Goal: Information Seeking & Learning: Learn about a topic

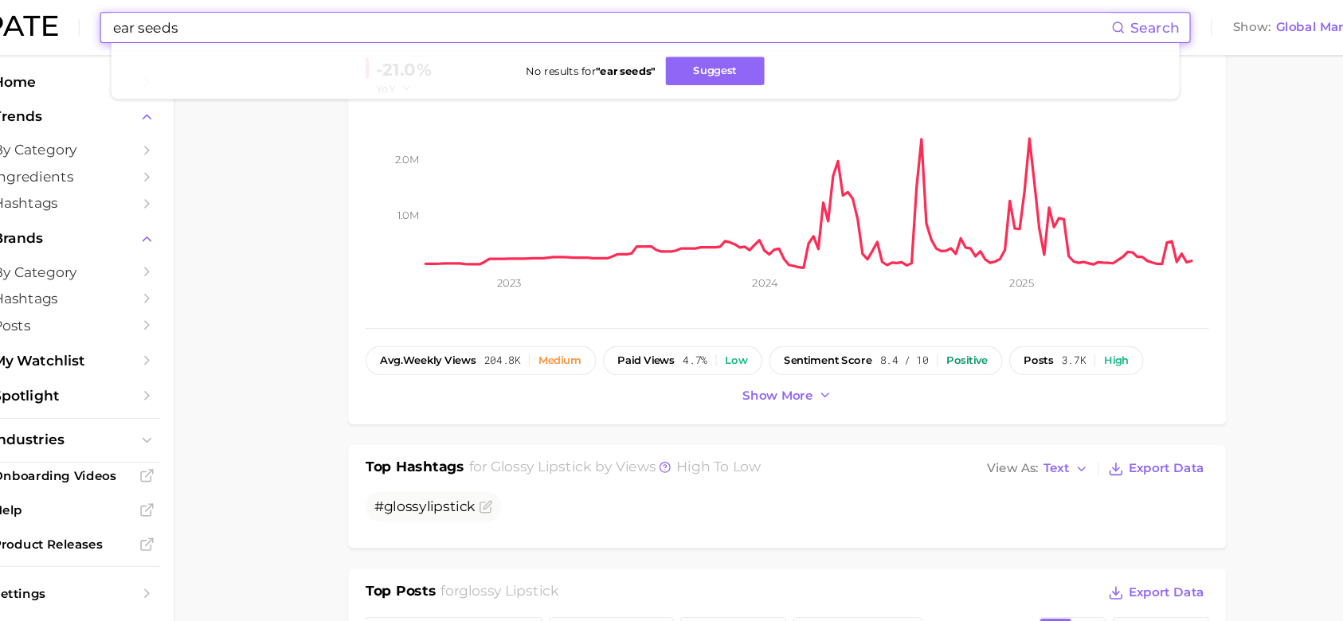
click at [534, 17] on input "ear seeds" at bounding box center [612, 25] width 925 height 27
type input "ear seads"
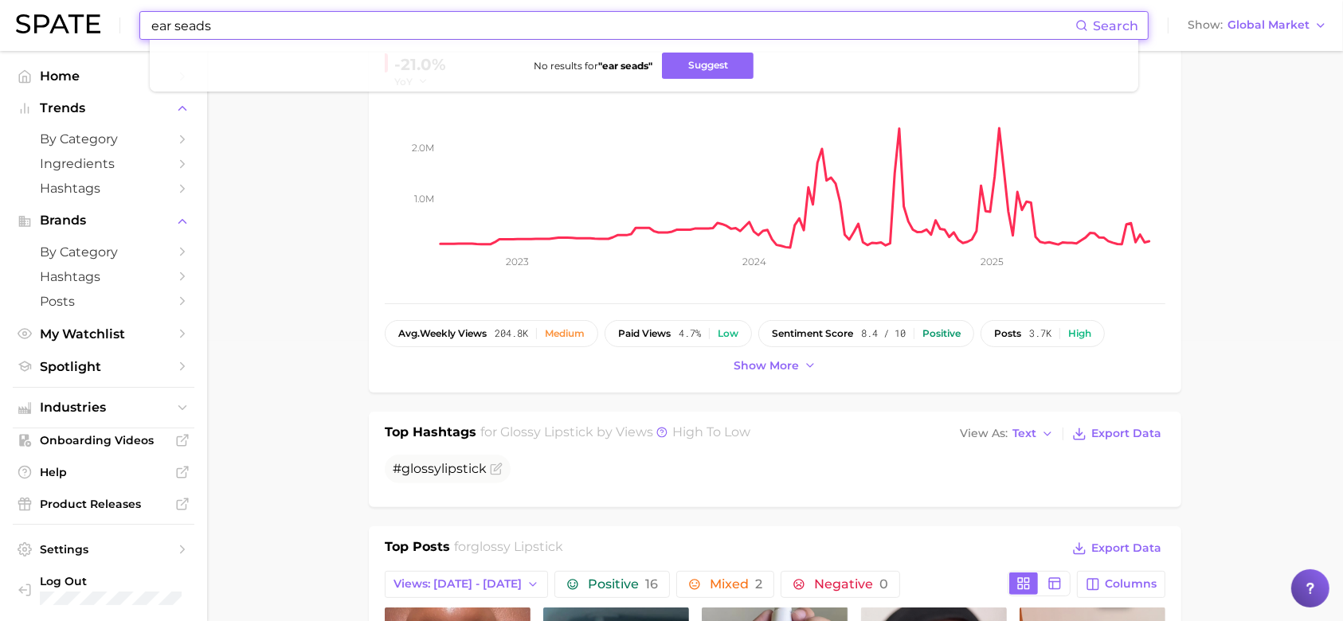
scroll to position [238, 0]
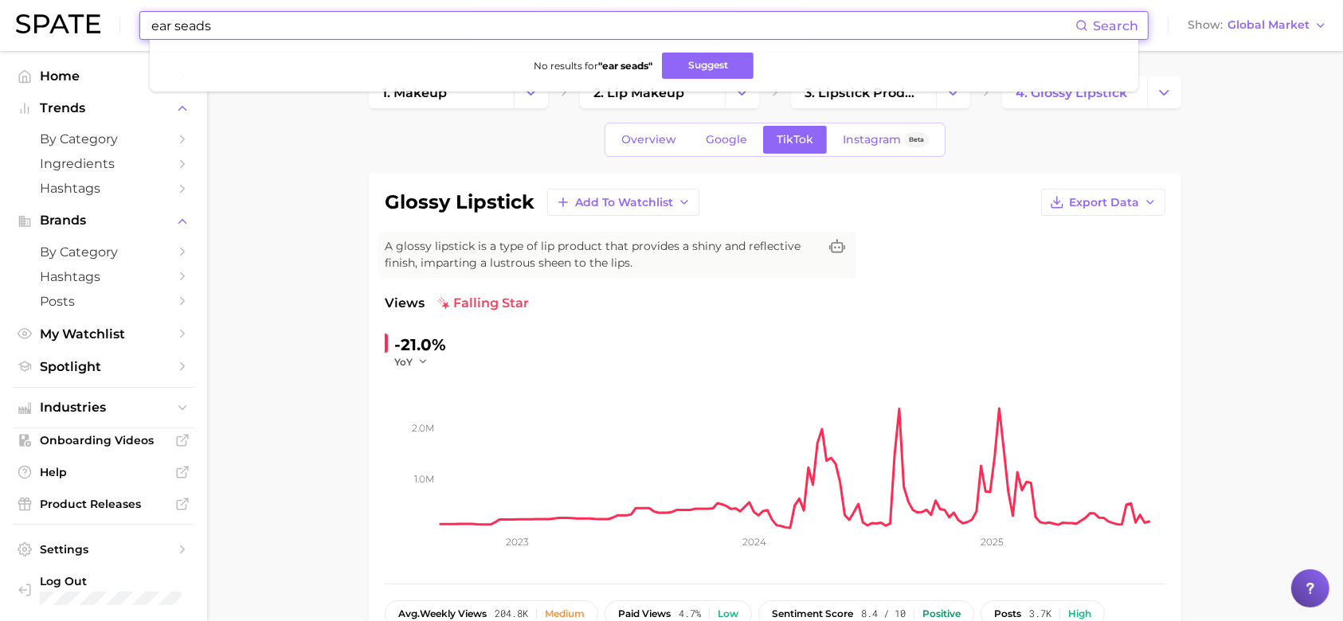
click at [291, 25] on input "ear seads" at bounding box center [612, 25] width 925 height 27
drag, startPoint x: 291, startPoint y: 25, endPoint x: 118, endPoint y: 38, distance: 174.1
click at [118, 38] on div "ear seads Search No results for " ear seads " Suggest Show Global Market" at bounding box center [671, 25] width 1311 height 51
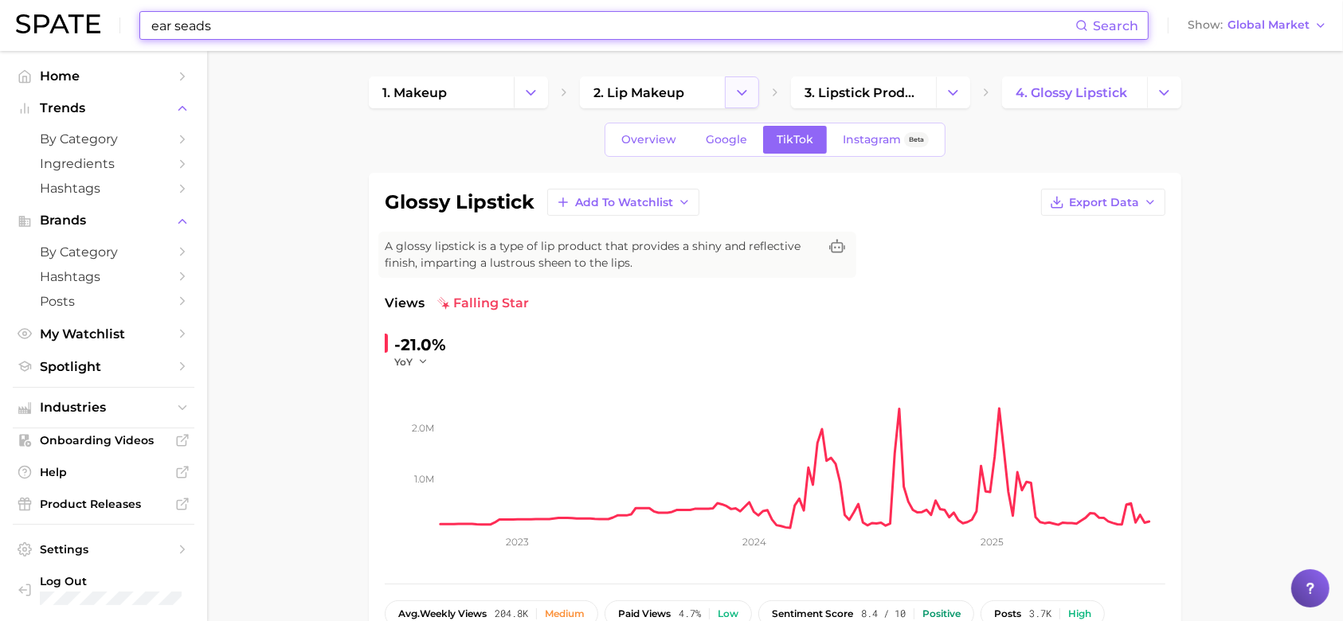
click at [749, 92] on icon "Change Category" at bounding box center [741, 92] width 17 height 17
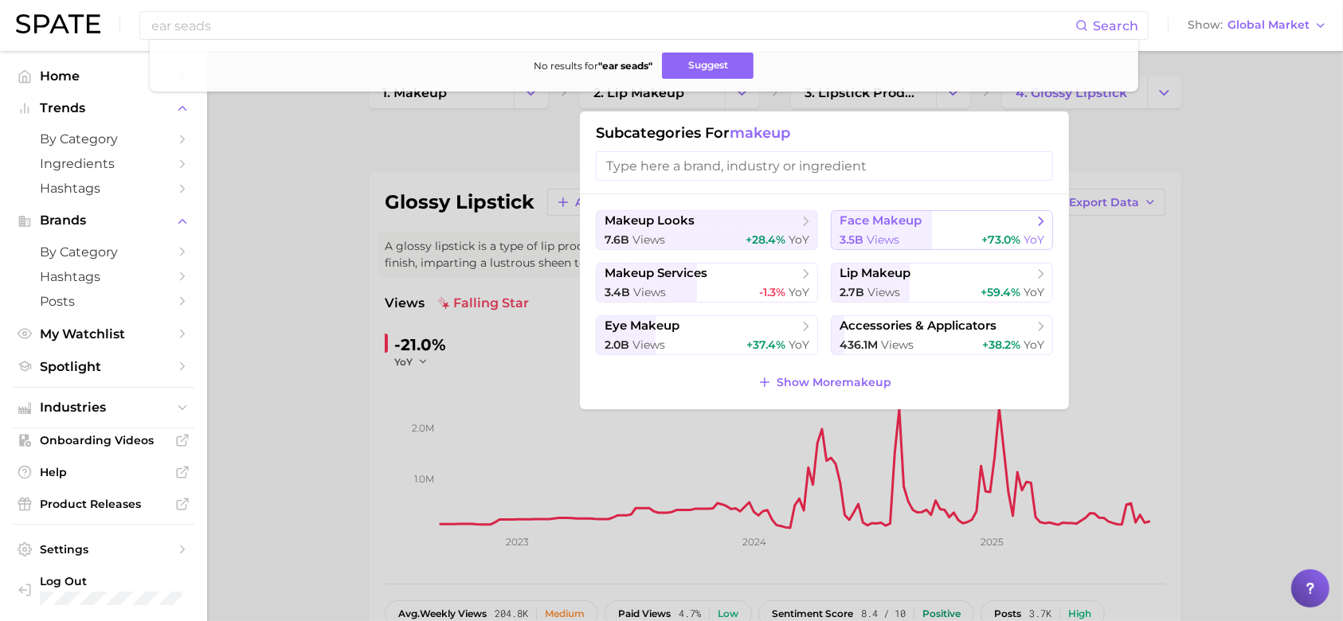
click at [895, 232] on button "face makeup 3.5b views +73.0% YoY" at bounding box center [942, 230] width 222 height 40
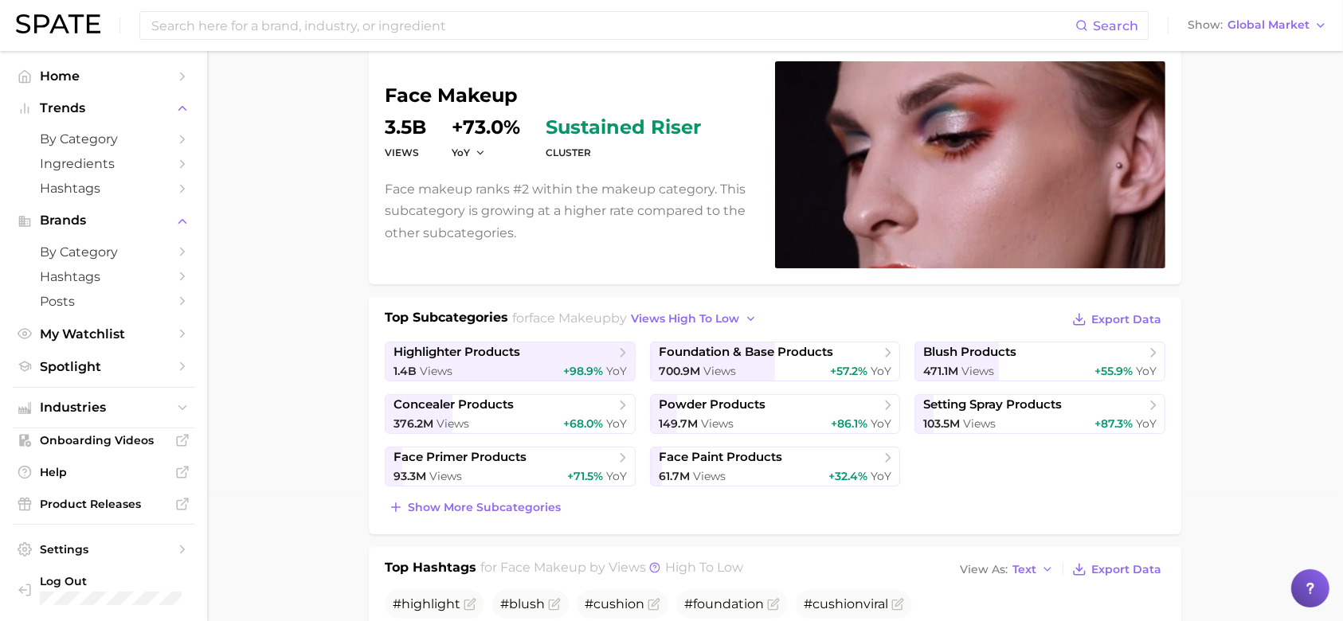
scroll to position [129, 0]
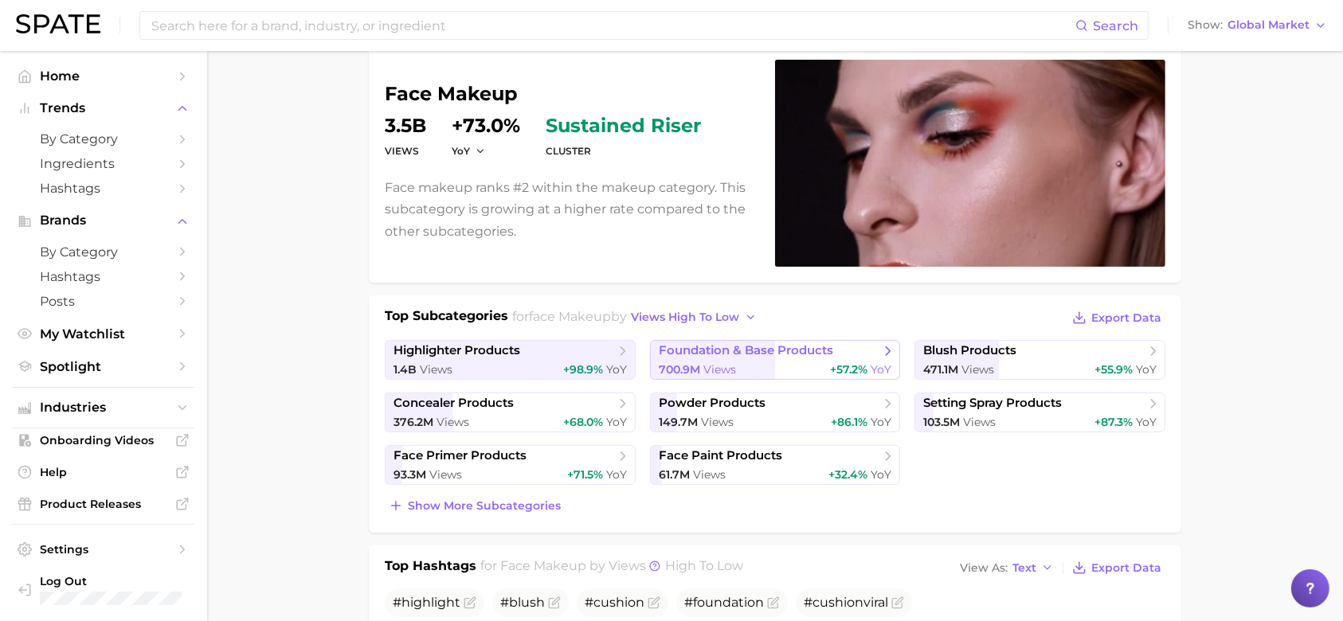
click at [777, 355] on span "foundation & base products" at bounding box center [746, 350] width 174 height 15
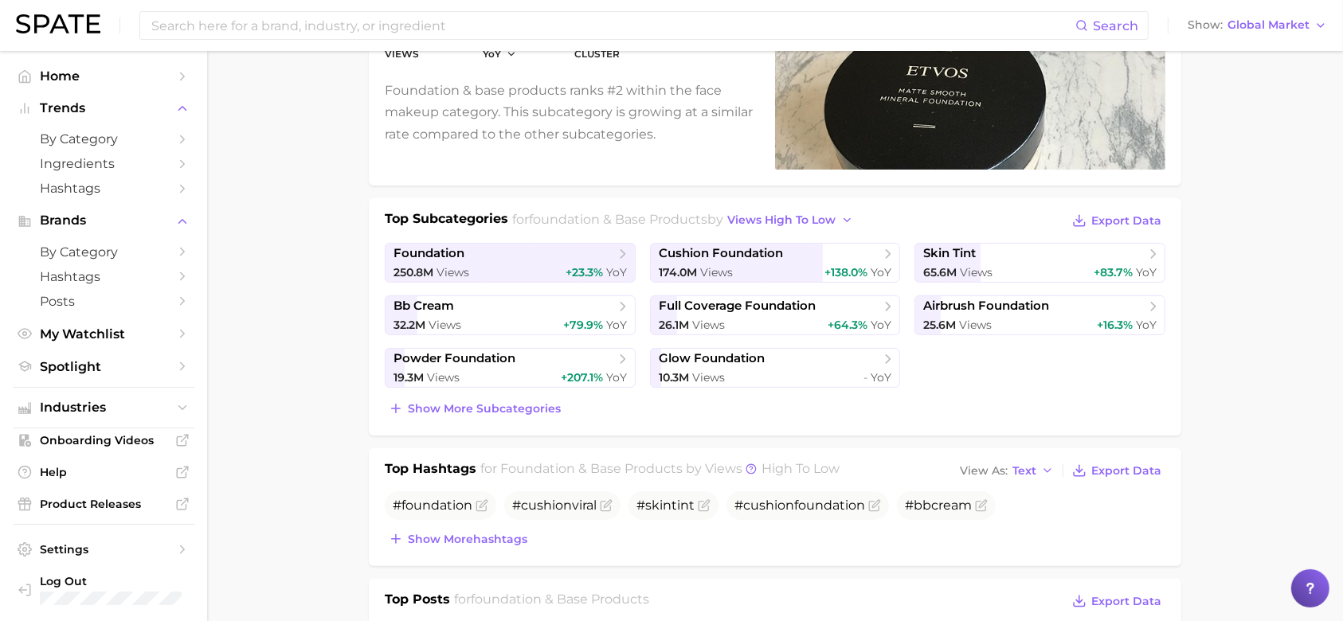
scroll to position [227, 0]
click at [516, 405] on span "Show more subcategories" at bounding box center [484, 408] width 153 height 14
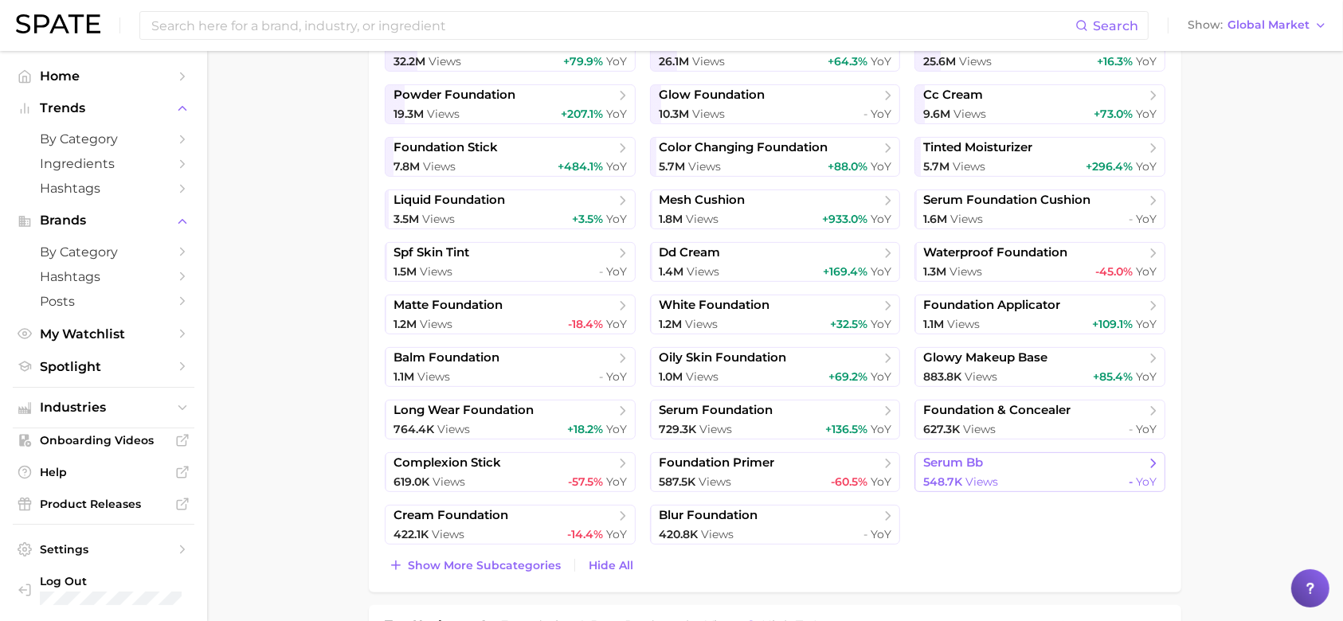
scroll to position [529, 0]
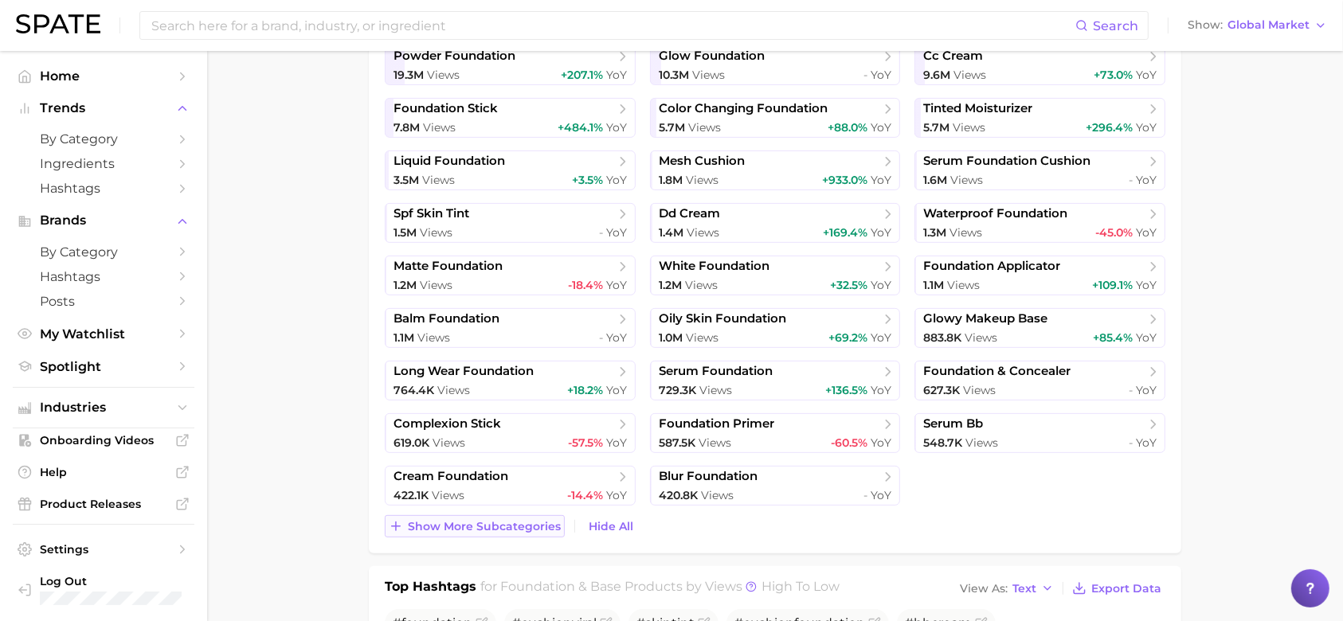
click at [541, 520] on span "Show more subcategories" at bounding box center [484, 527] width 153 height 14
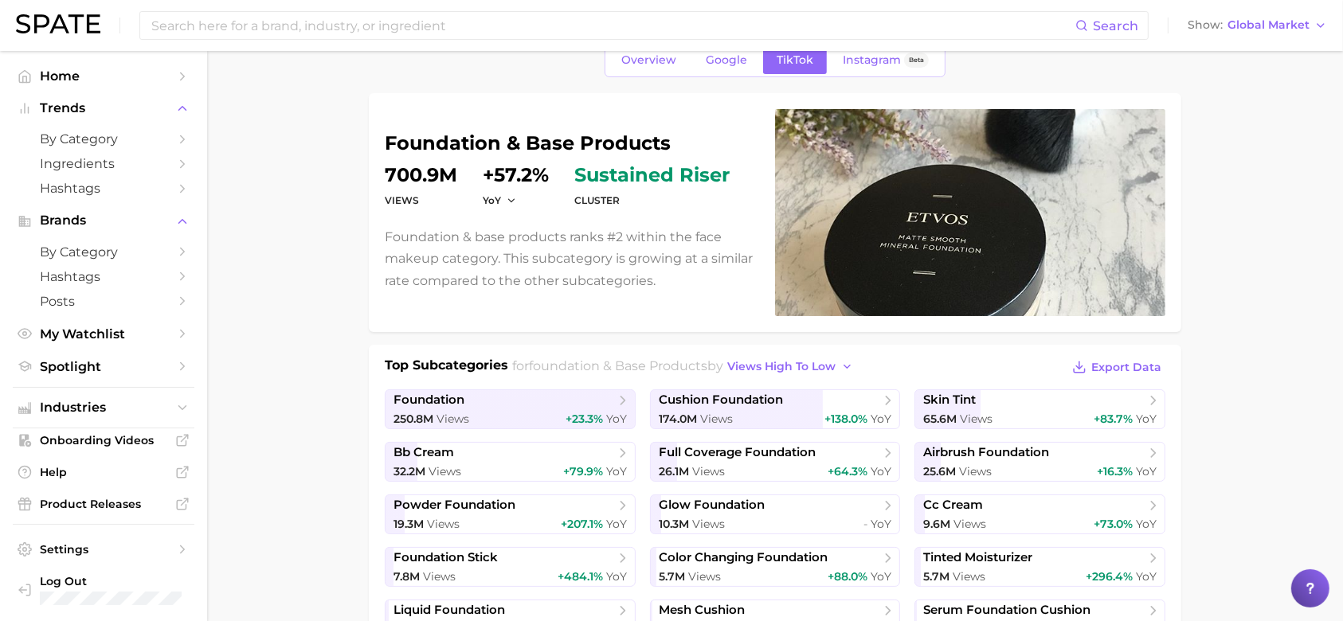
scroll to position [54, 0]
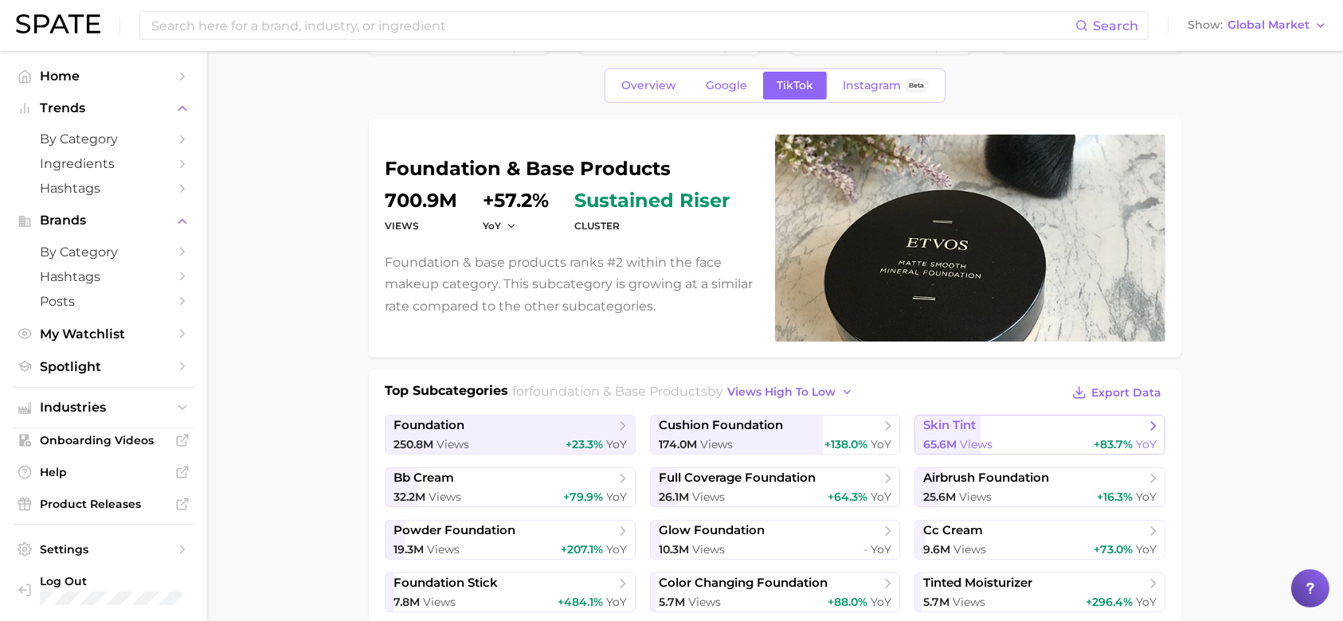
click at [1100, 437] on span "+83.7%" at bounding box center [1112, 444] width 39 height 14
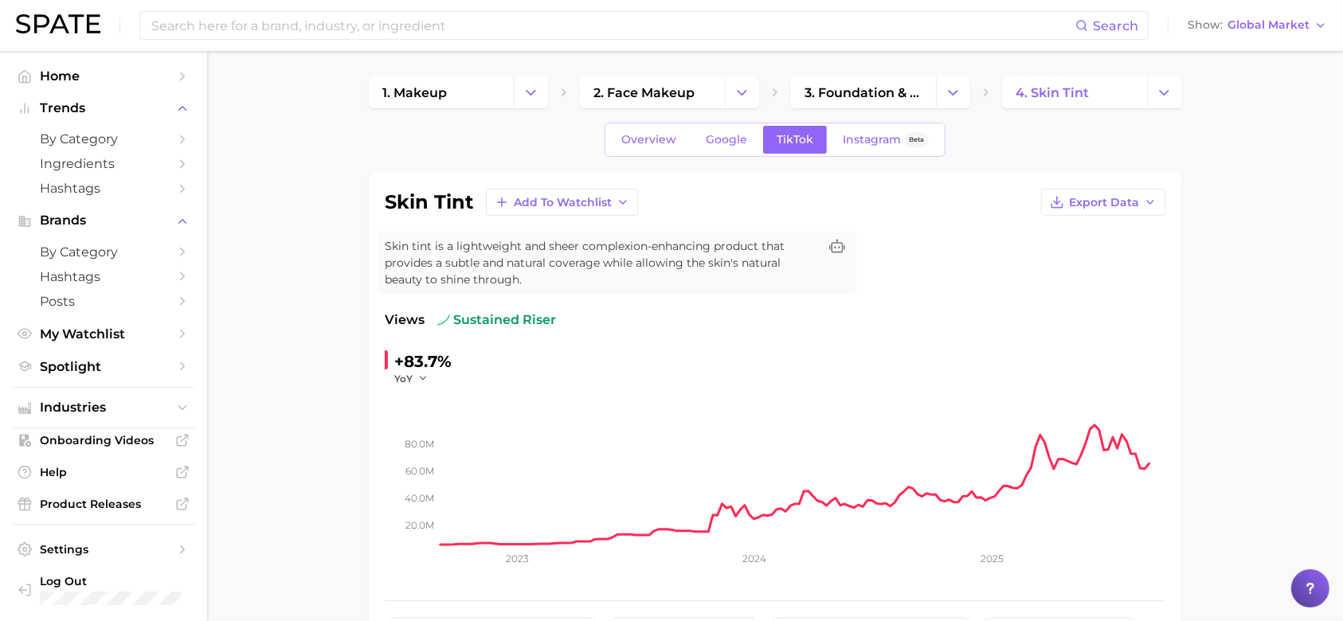
scroll to position [22, 0]
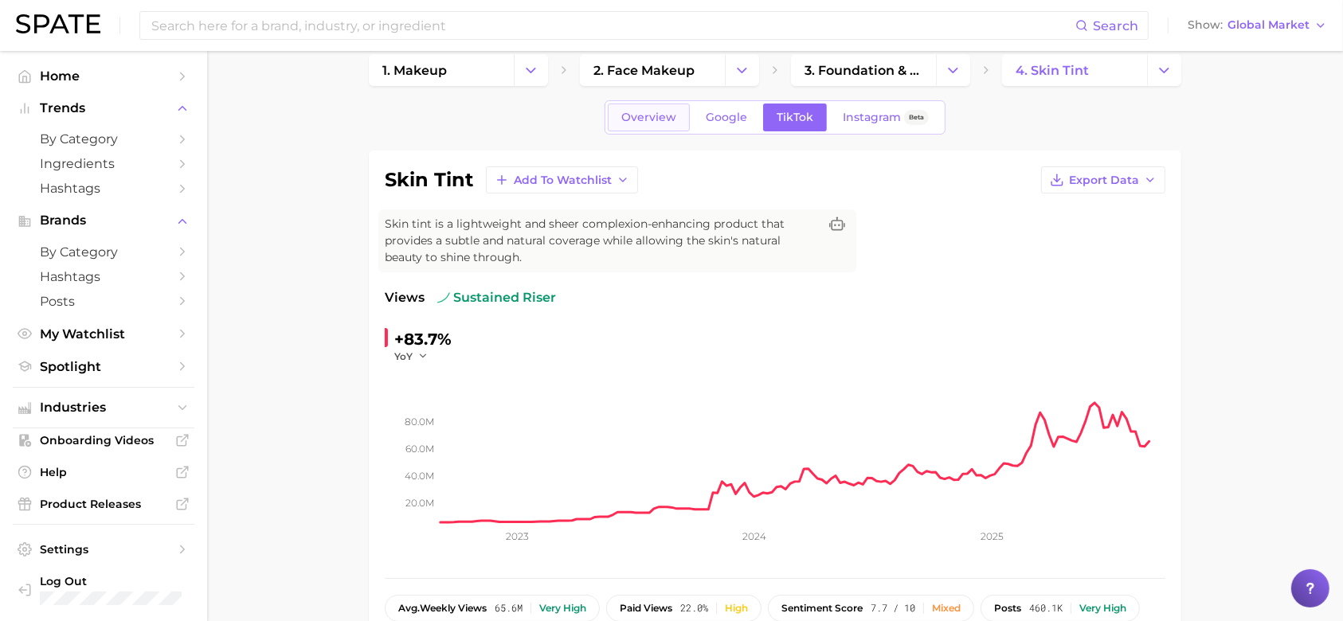
click at [637, 111] on span "Overview" at bounding box center [648, 118] width 55 height 14
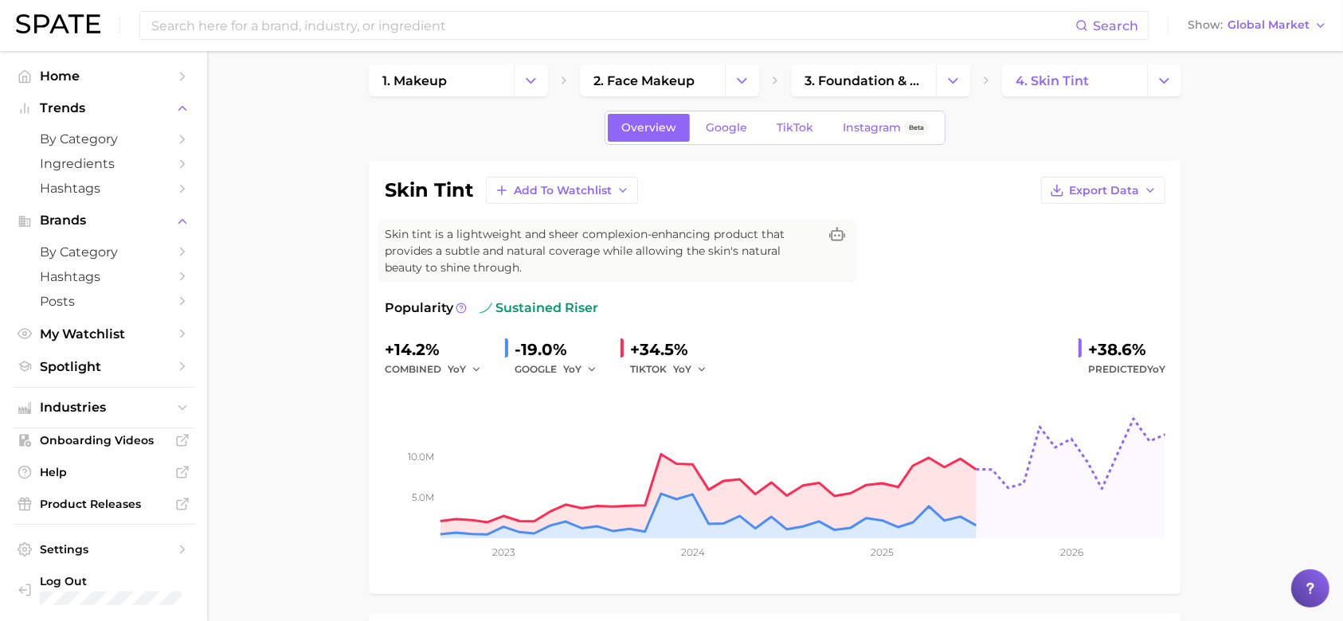
scroll to position [2, 0]
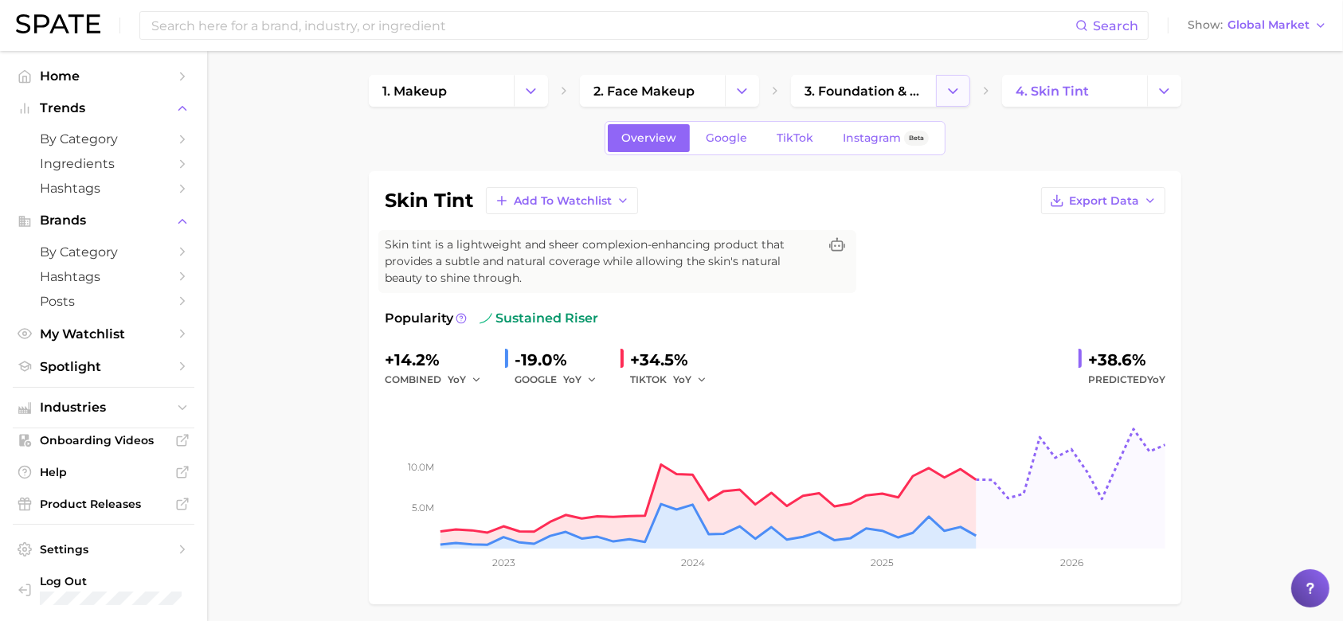
click at [956, 93] on icon "Change Category" at bounding box center [952, 91] width 17 height 17
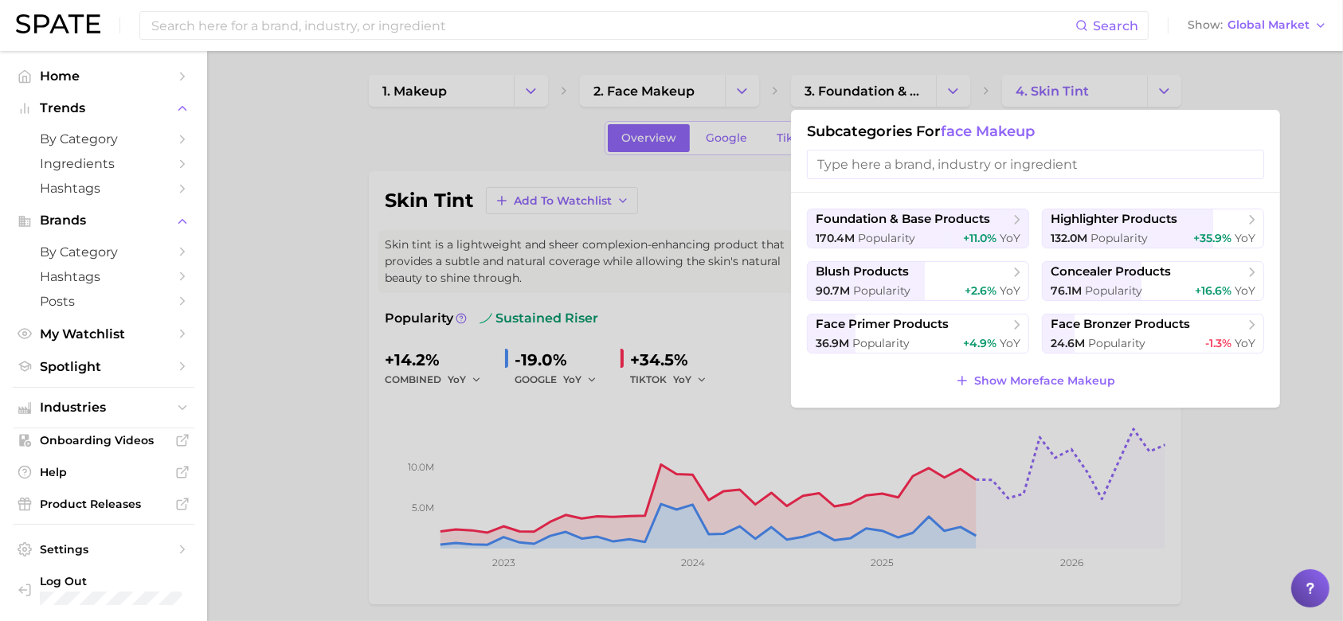
click at [302, 194] on div at bounding box center [671, 310] width 1343 height 621
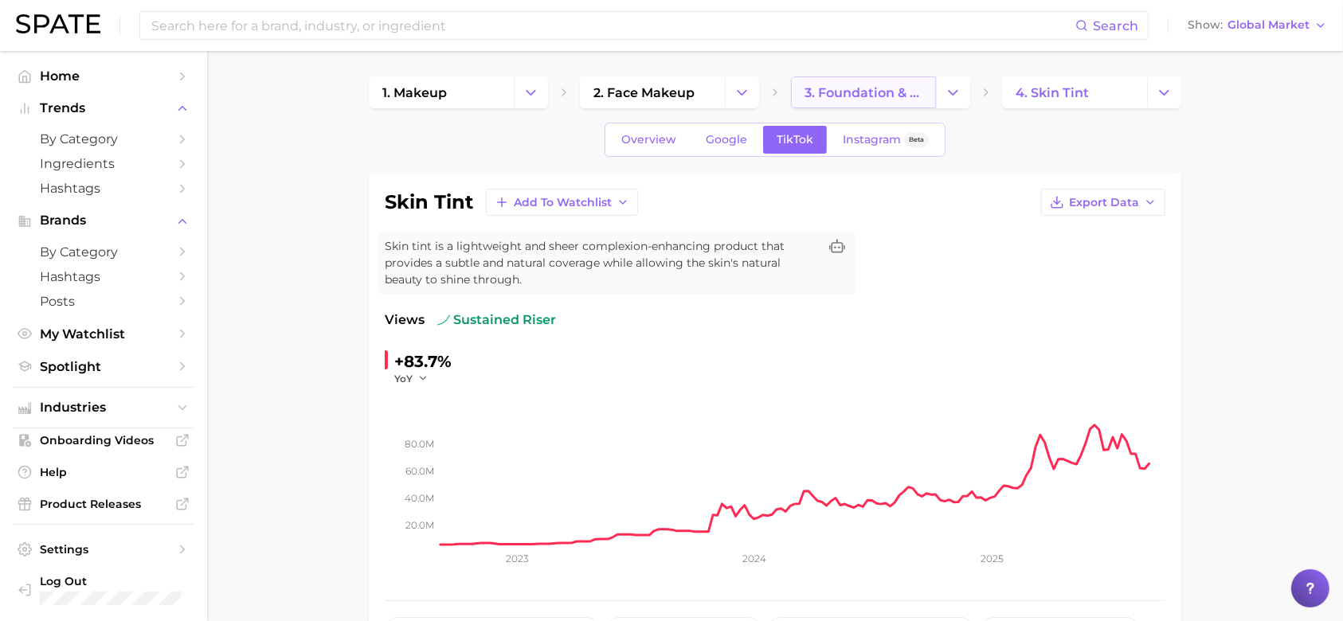
click at [870, 97] on span "3. foundation & base products" at bounding box center [863, 92] width 118 height 15
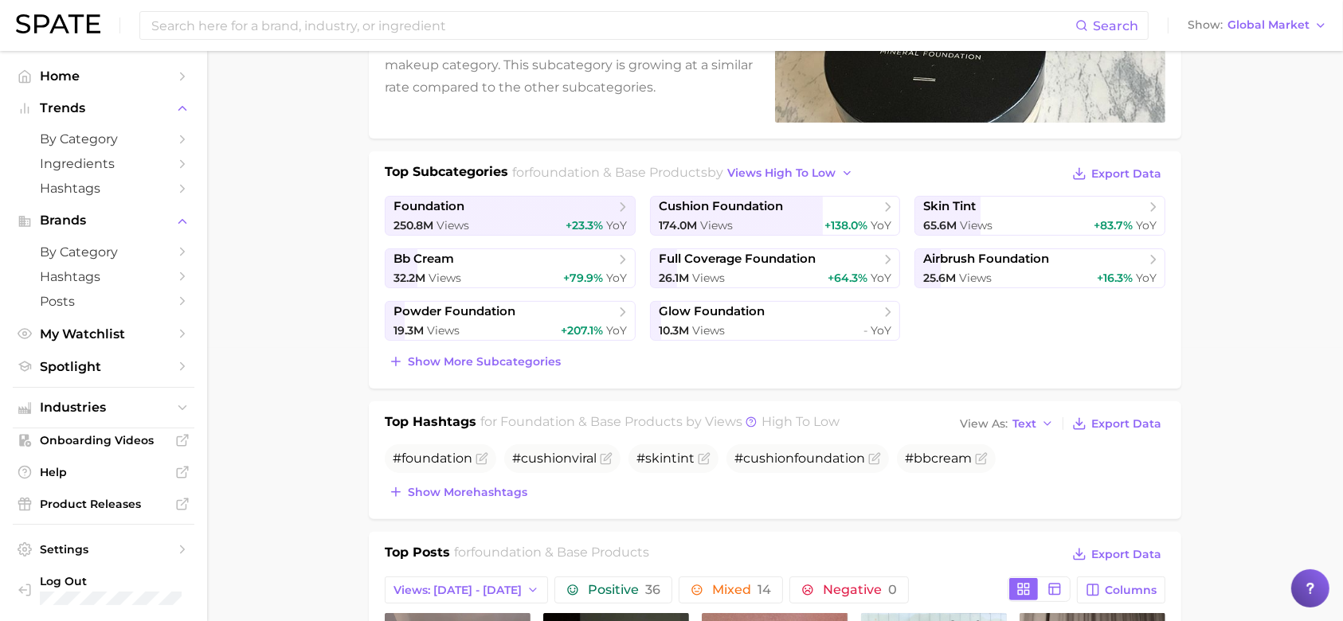
scroll to position [269, 0]
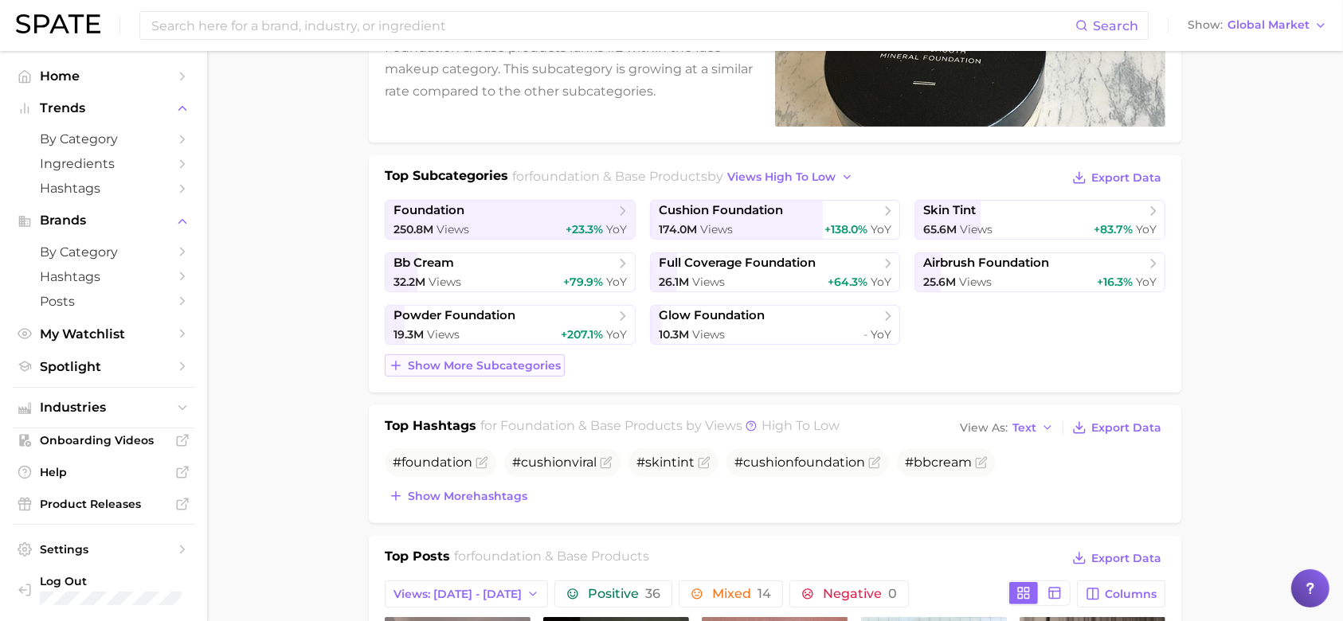
click at [484, 360] on span "Show more subcategories" at bounding box center [484, 366] width 153 height 14
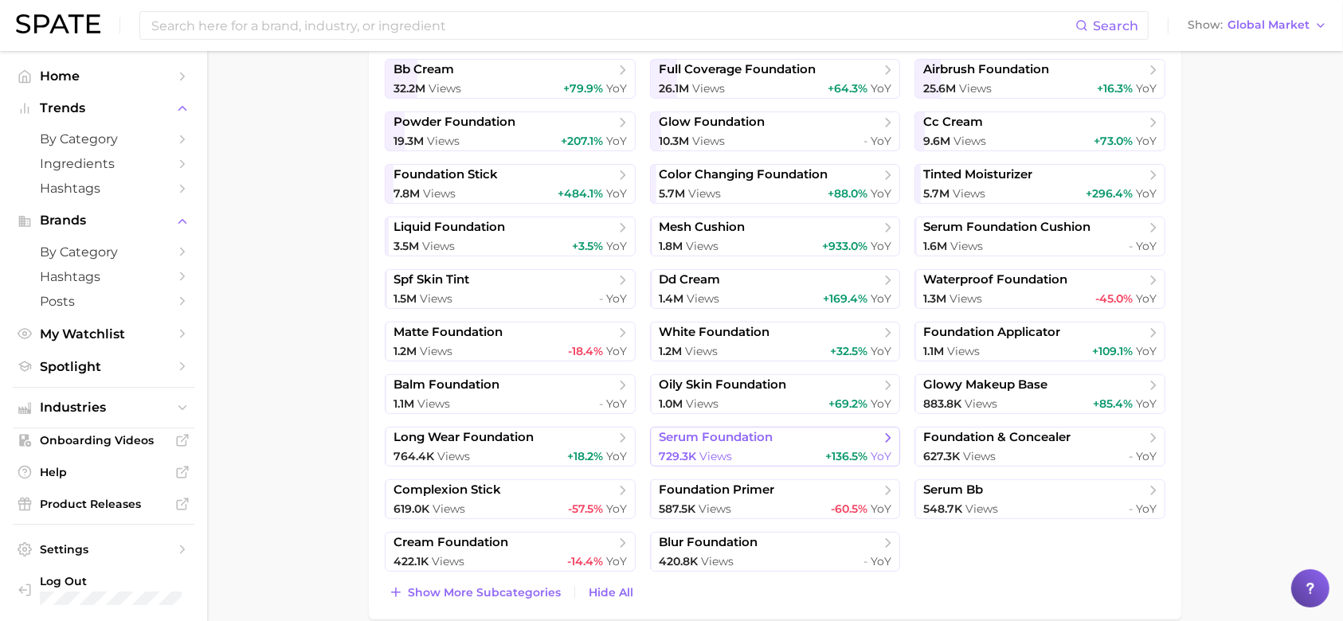
scroll to position [464, 0]
click at [783, 439] on span "serum foundation" at bounding box center [769, 436] width 221 height 16
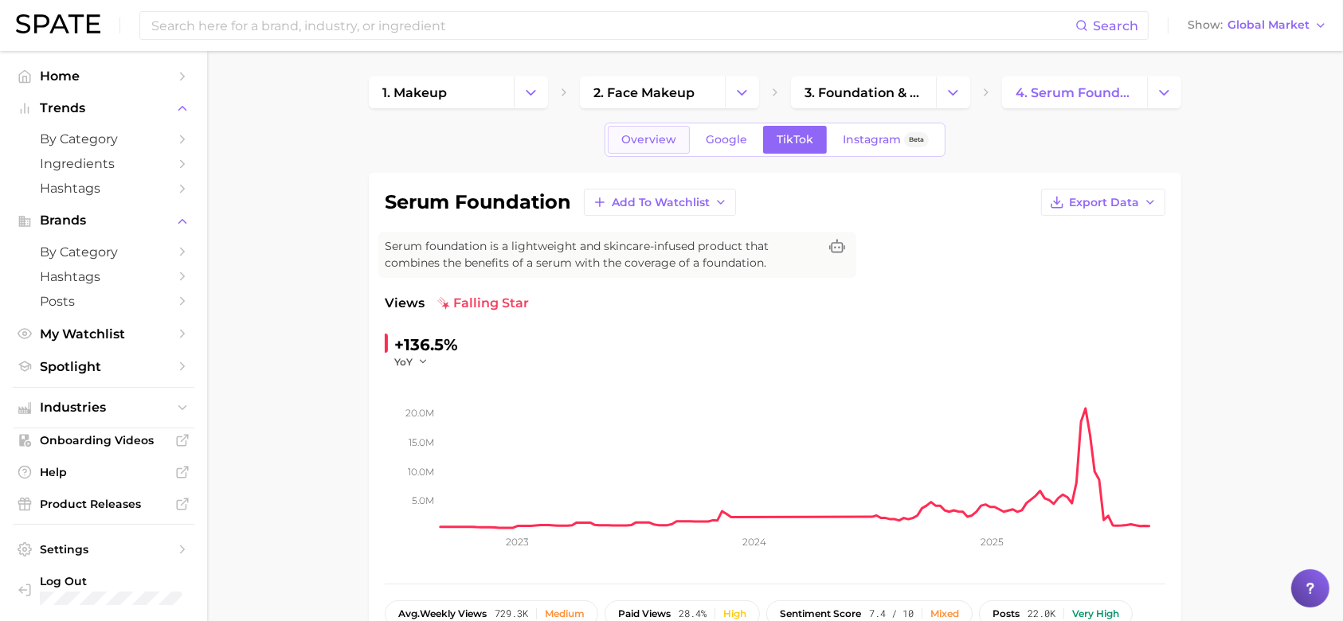
click at [643, 146] on span "Overview" at bounding box center [648, 140] width 55 height 14
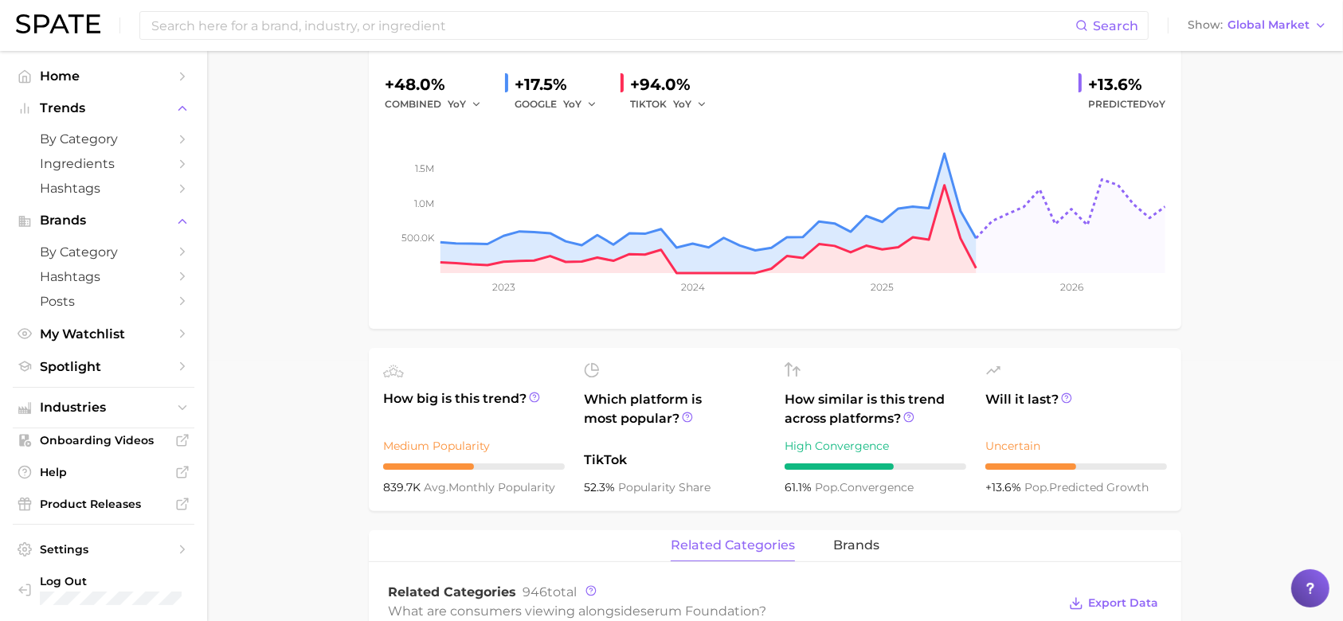
scroll to position [262, 0]
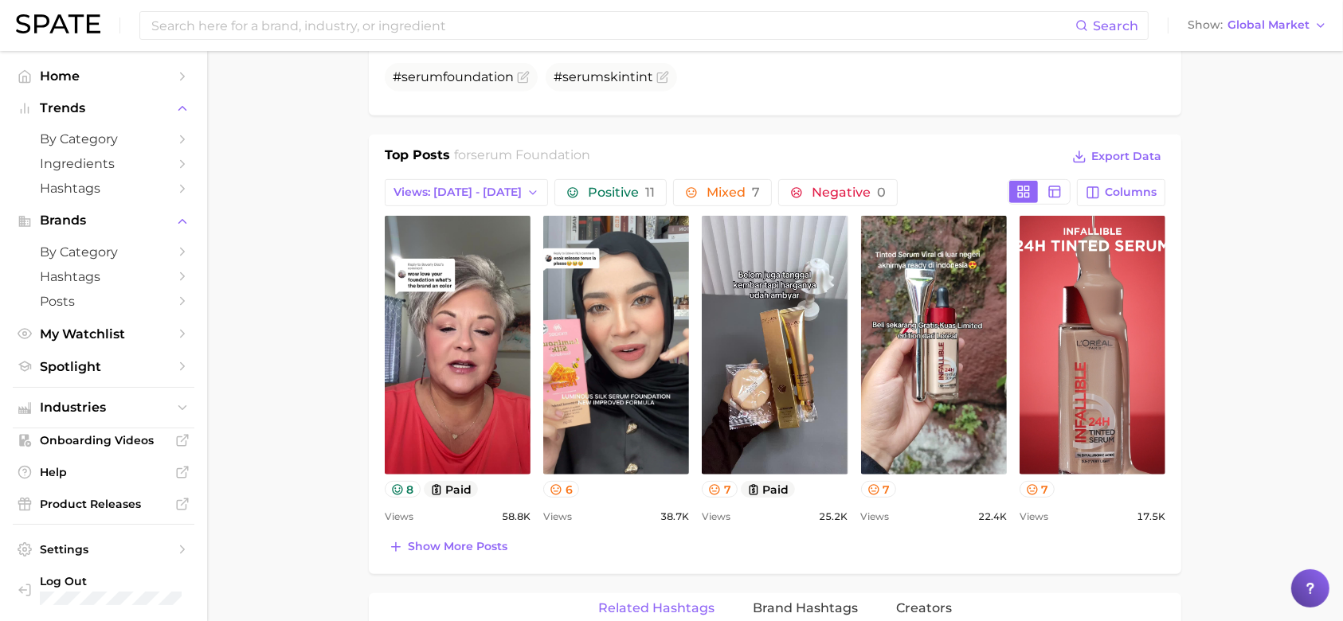
scroll to position [152, 0]
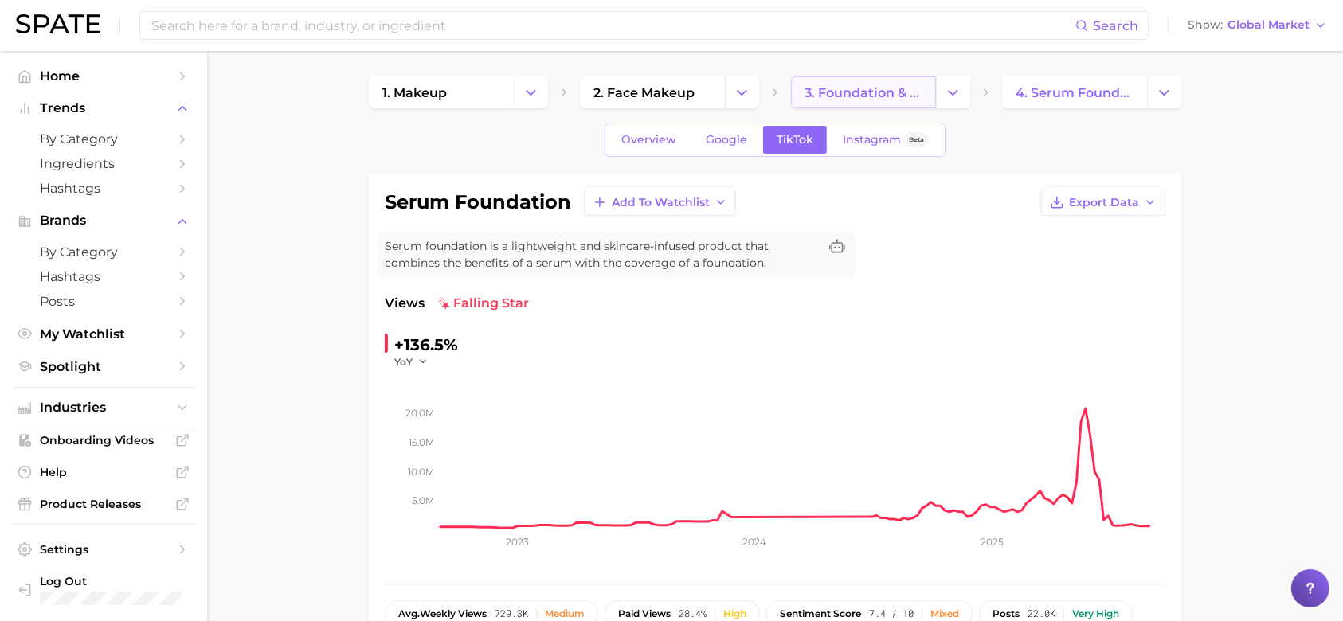
click at [830, 90] on span "3. foundation & base products" at bounding box center [863, 92] width 118 height 15
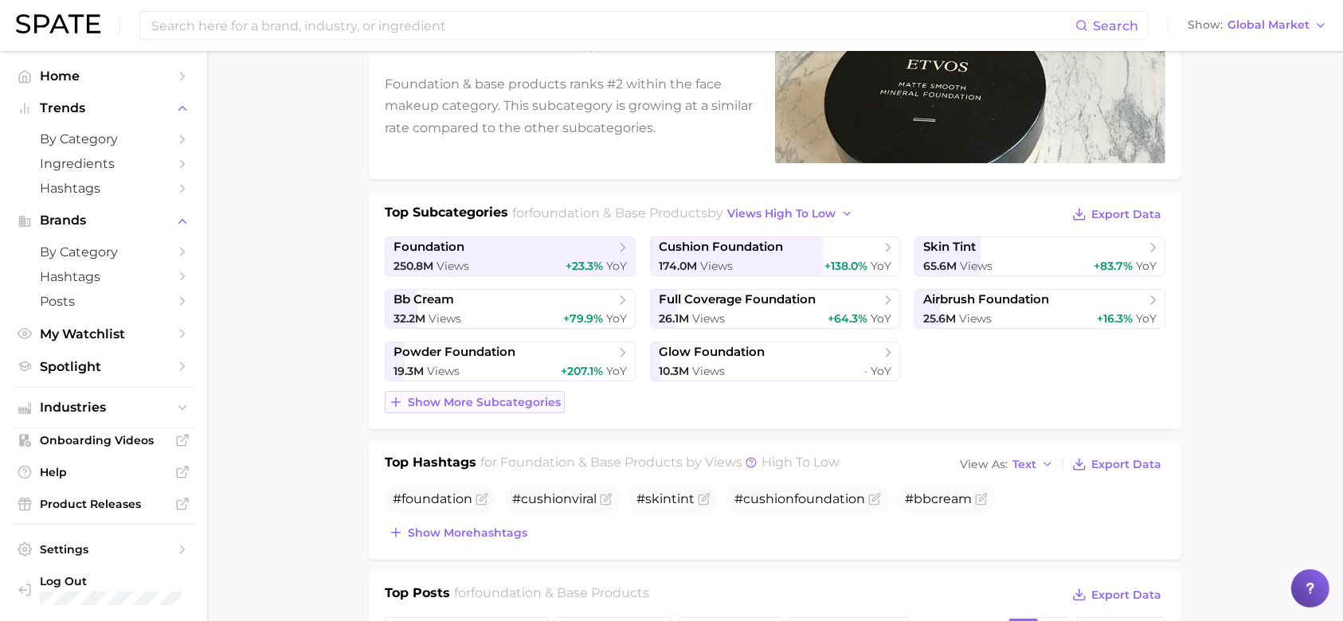
click at [530, 399] on span "Show more subcategories" at bounding box center [484, 403] width 153 height 14
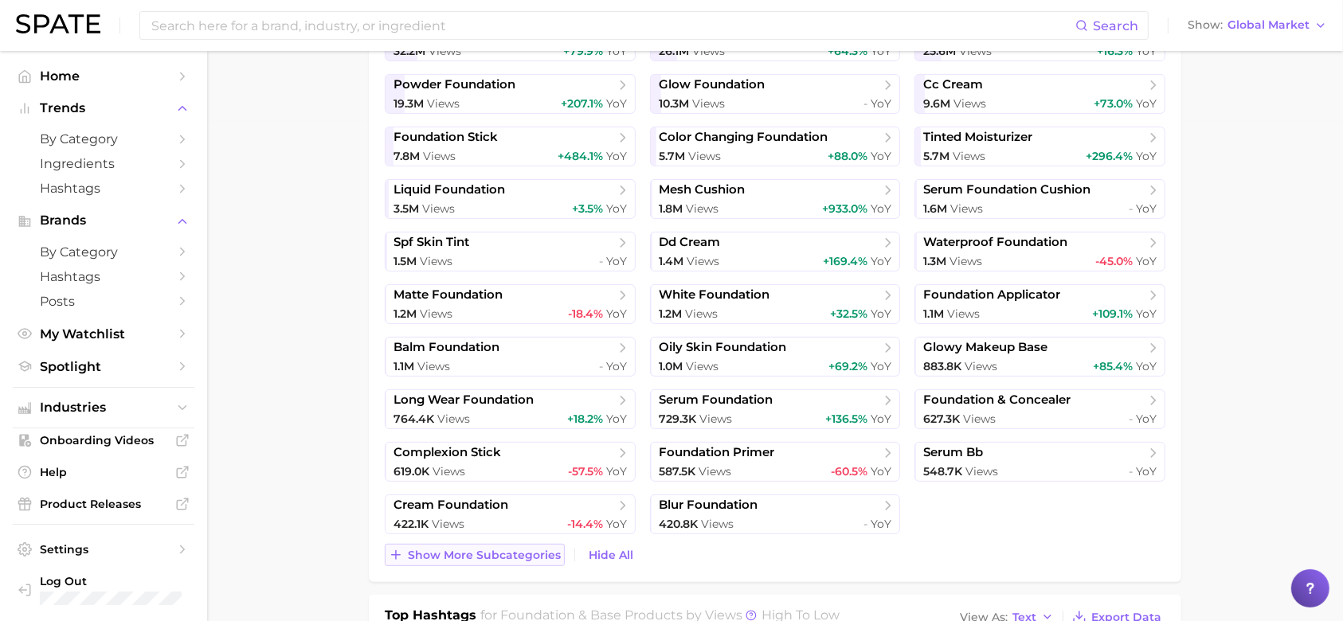
click at [471, 551] on span "Show more subcategories" at bounding box center [484, 556] width 153 height 14
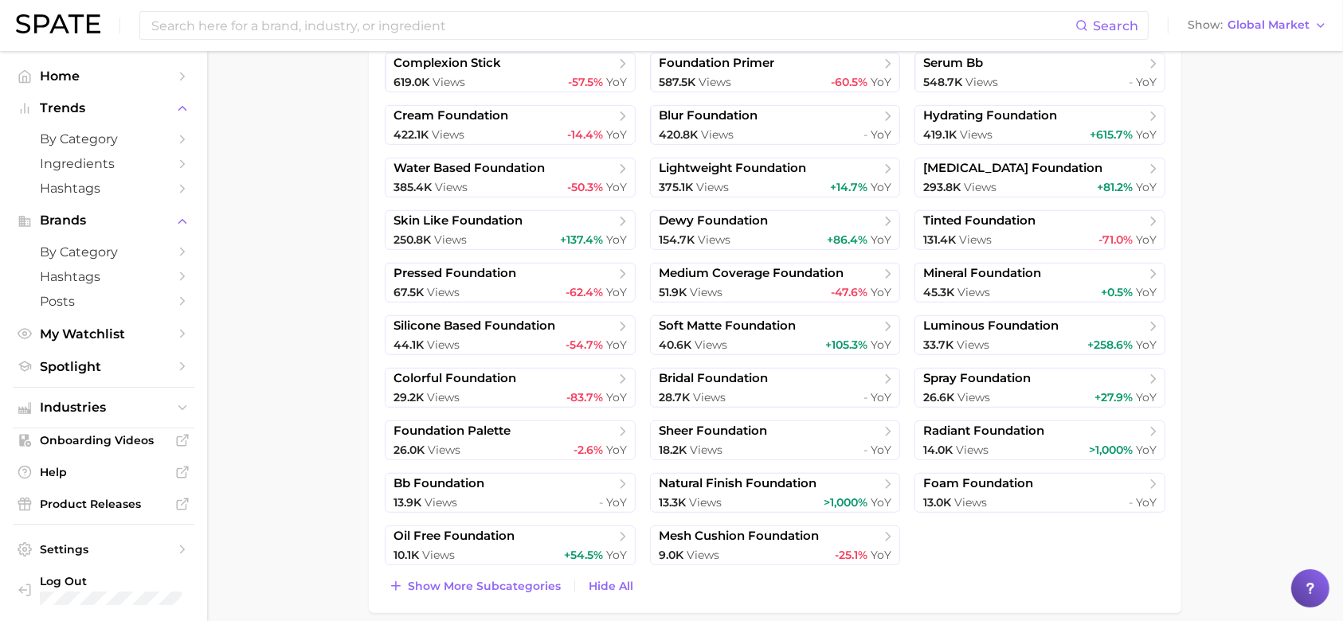
scroll to position [893, 0]
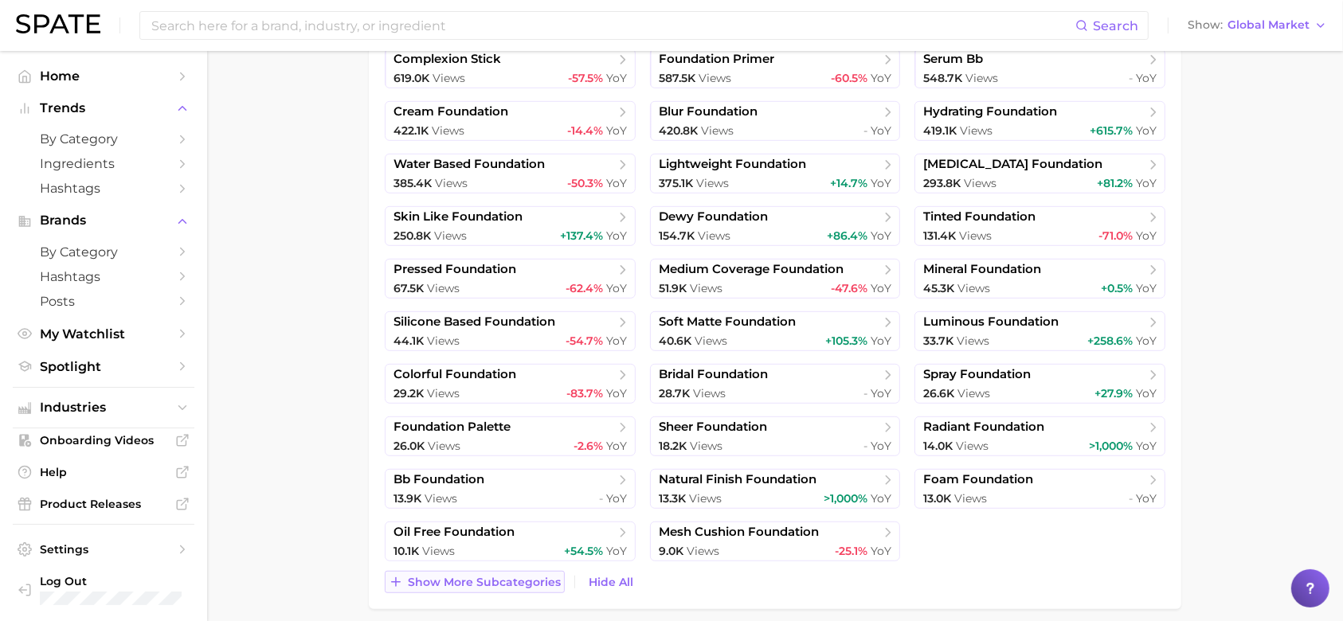
click at [504, 582] on span "Show more subcategories" at bounding box center [484, 583] width 153 height 14
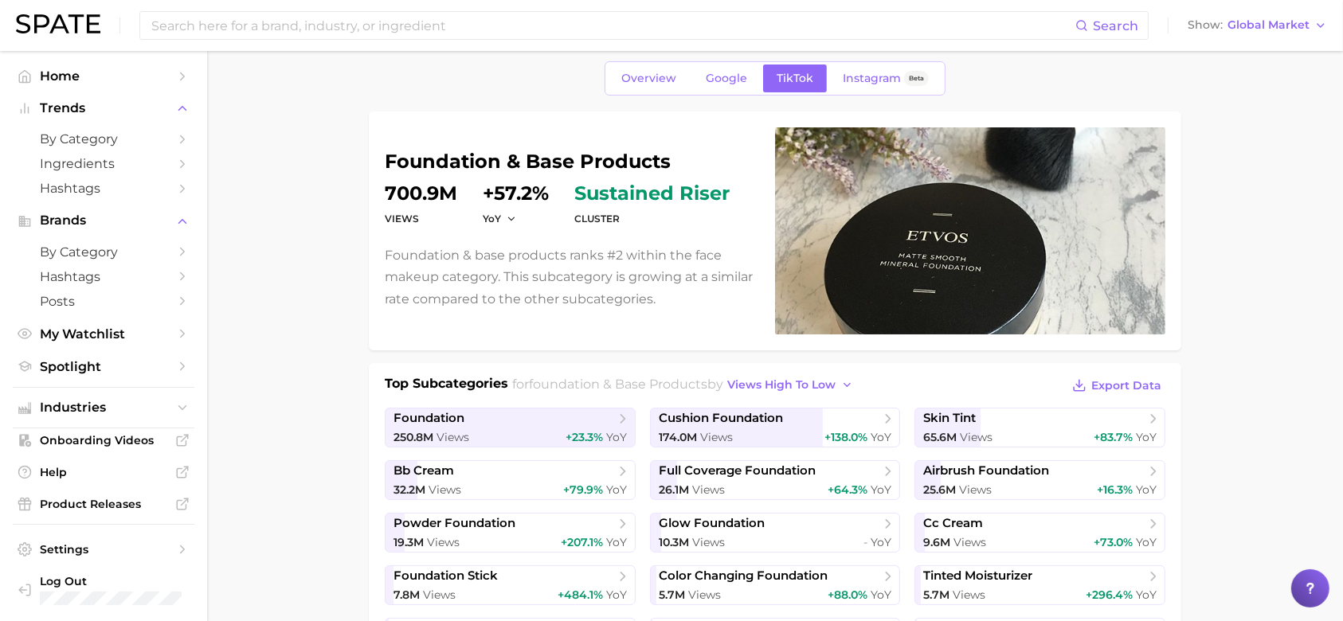
scroll to position [64, 0]
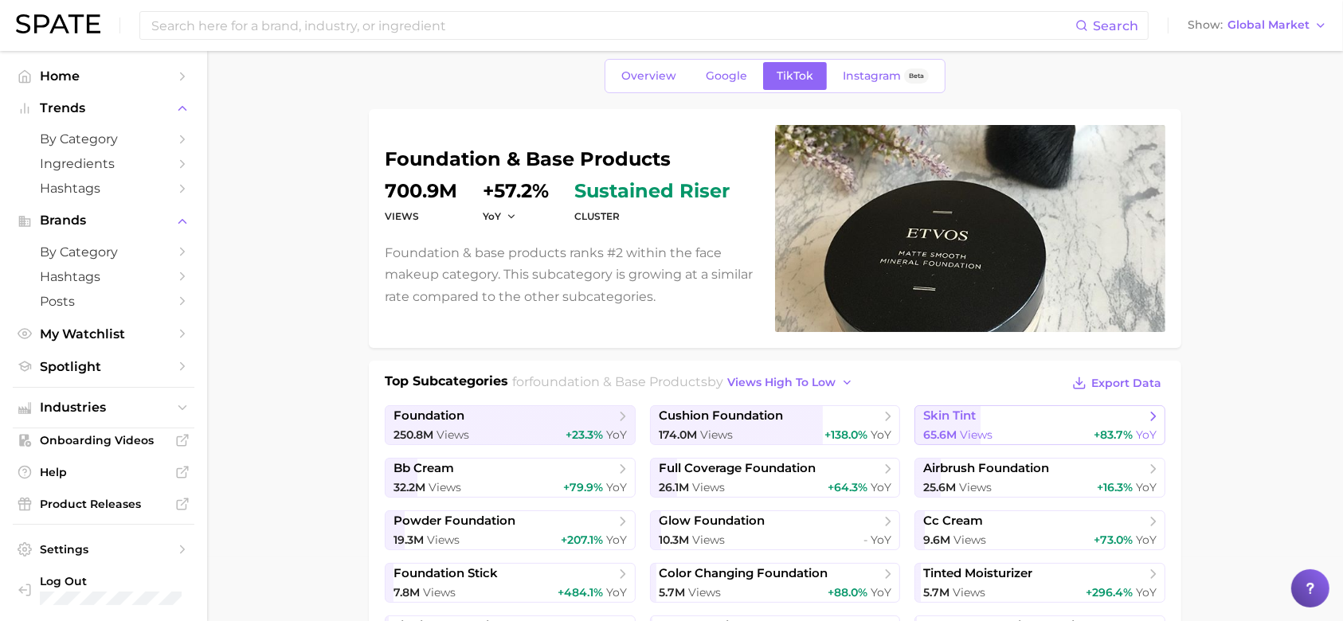
click at [1057, 423] on span "skin tint" at bounding box center [1033, 417] width 221 height 16
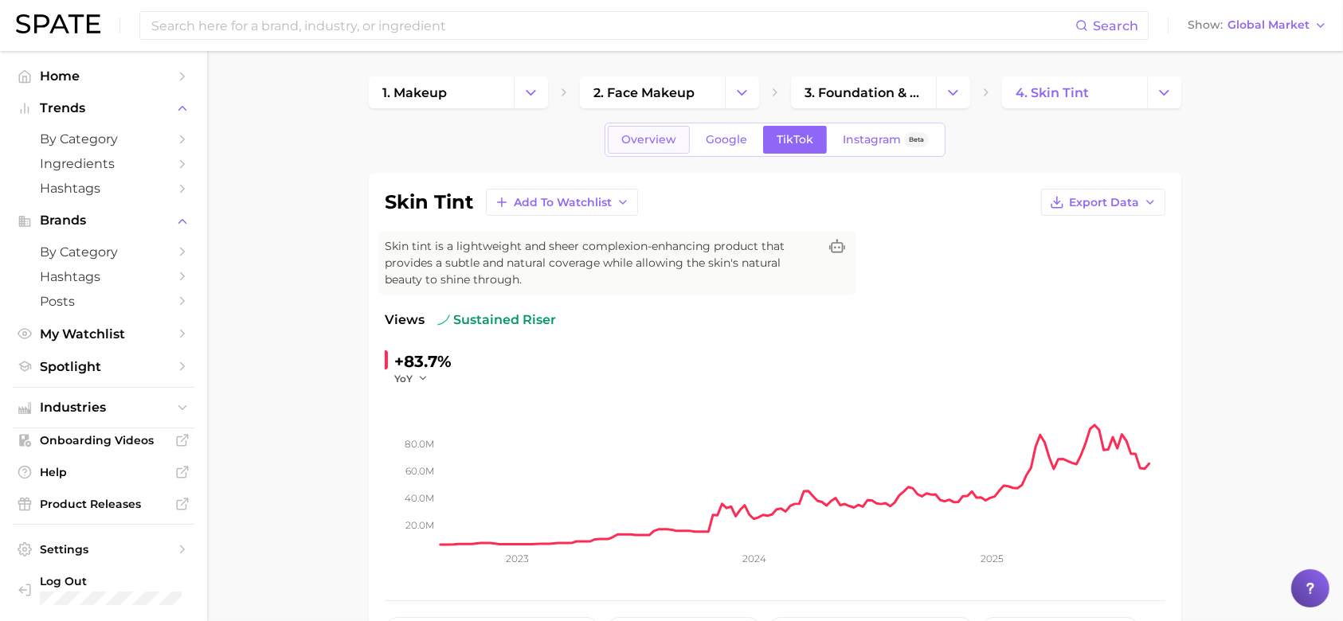
click at [652, 137] on span "Overview" at bounding box center [648, 140] width 55 height 14
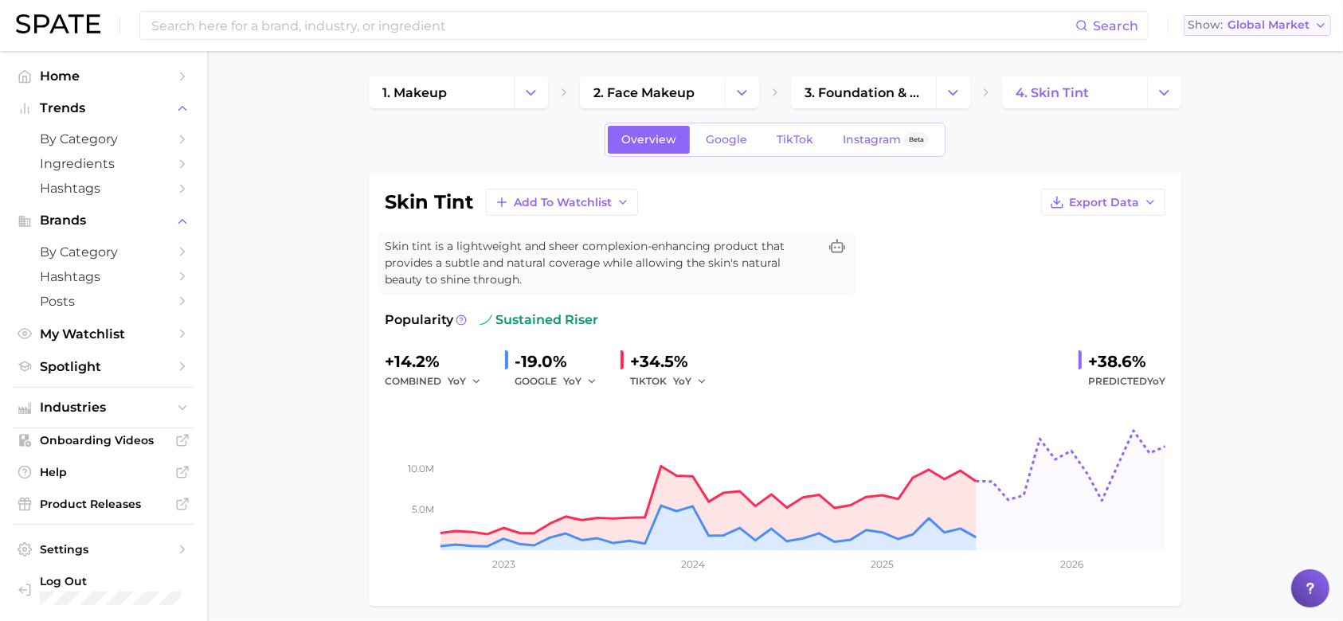
click at [1273, 16] on button "Show Global Market" at bounding box center [1256, 25] width 147 height 21
click at [1259, 48] on span "[GEOGRAPHIC_DATA]" at bounding box center [1252, 52] width 123 height 14
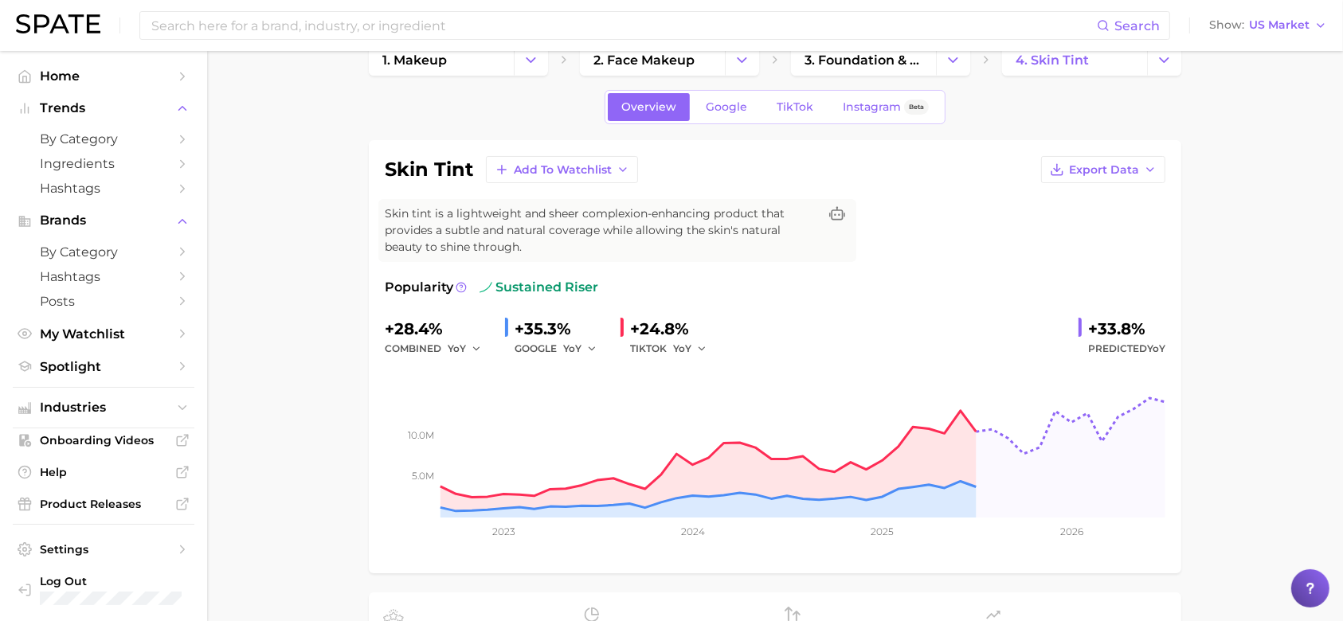
scroll to position [1, 0]
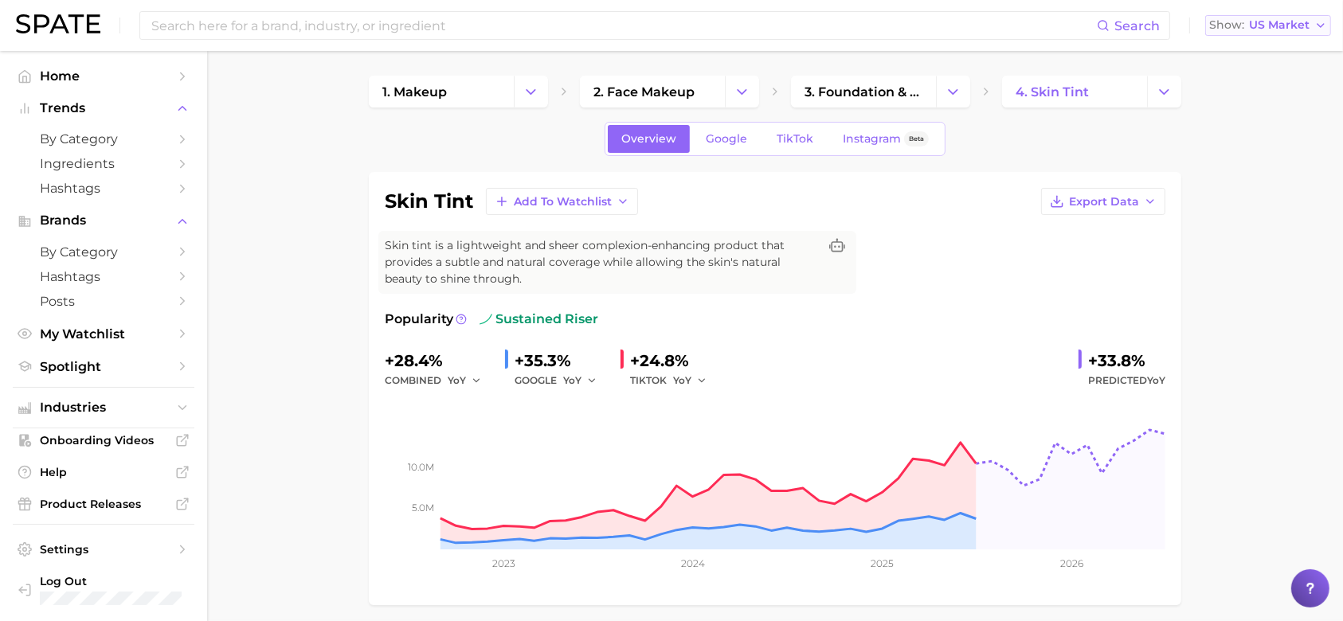
click at [1268, 29] on span "US Market" at bounding box center [1279, 25] width 61 height 9
click at [1249, 186] on button "Global" at bounding box center [1274, 195] width 139 height 29
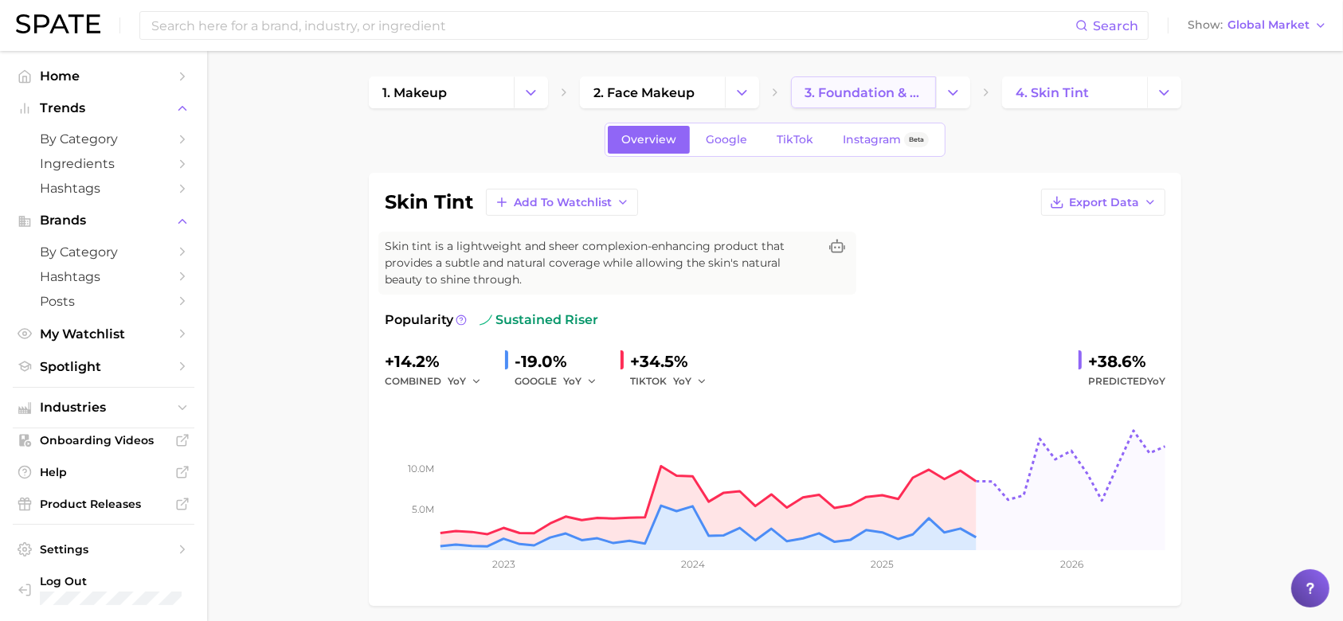
click at [878, 87] on span "3. foundation & base products" at bounding box center [863, 92] width 118 height 15
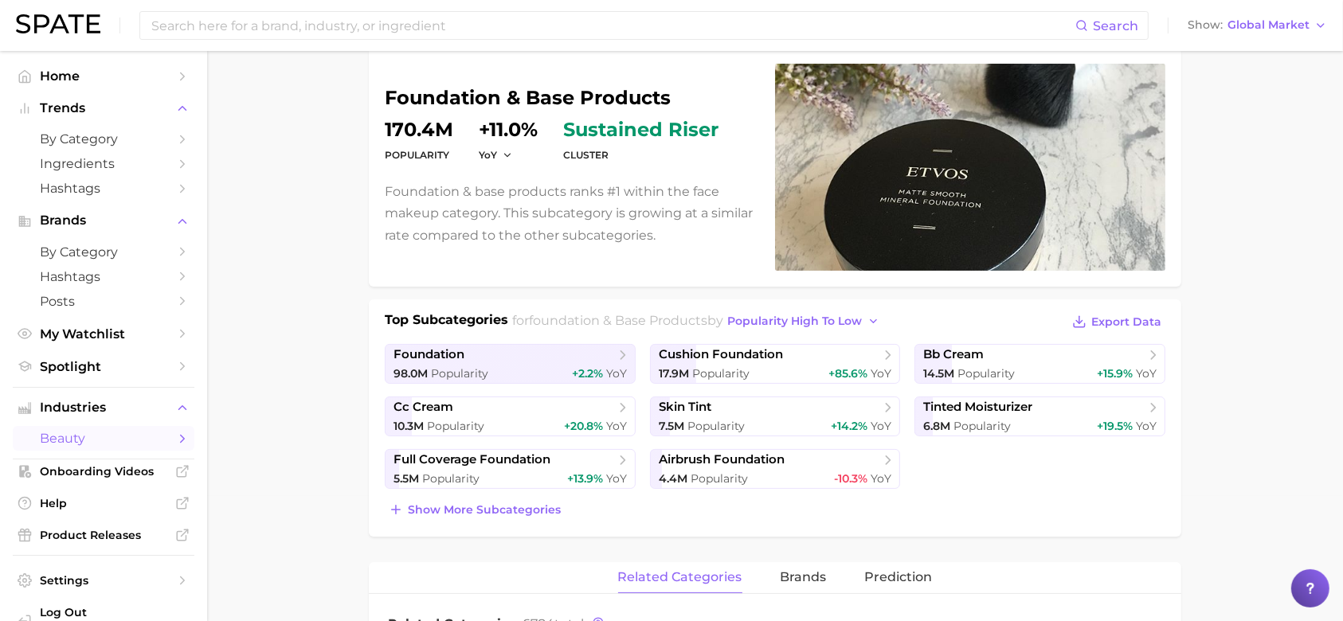
scroll to position [122, 0]
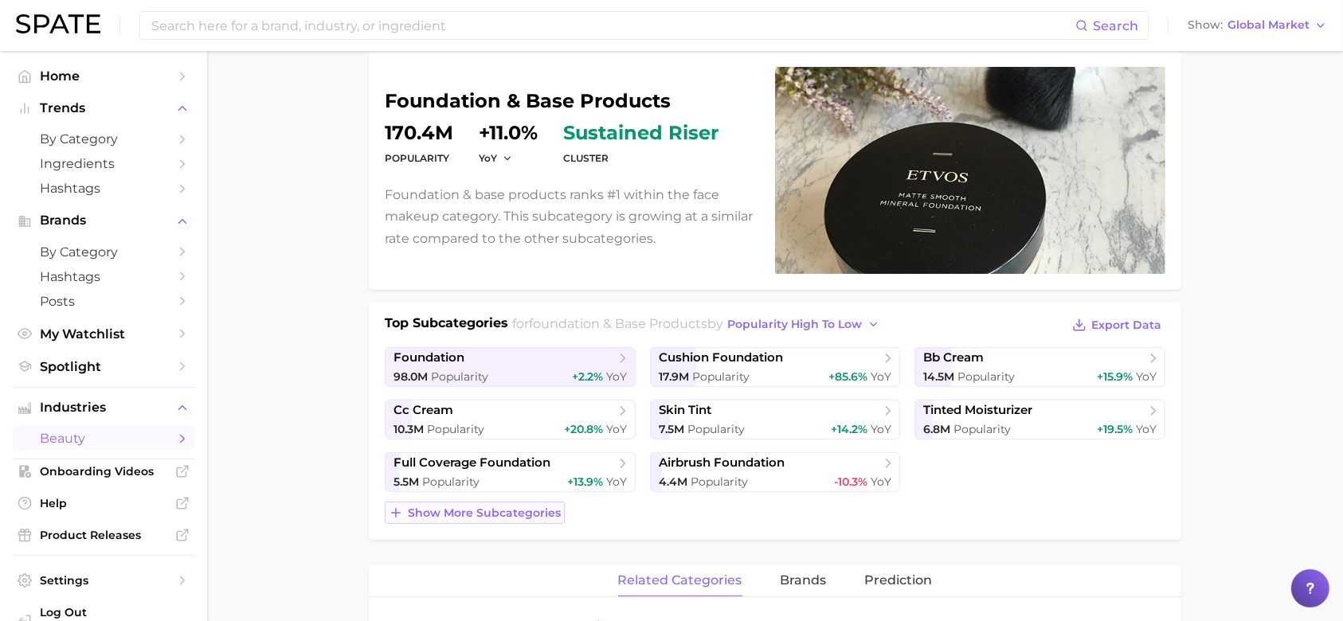
click at [534, 518] on span "Show more subcategories" at bounding box center [484, 513] width 153 height 14
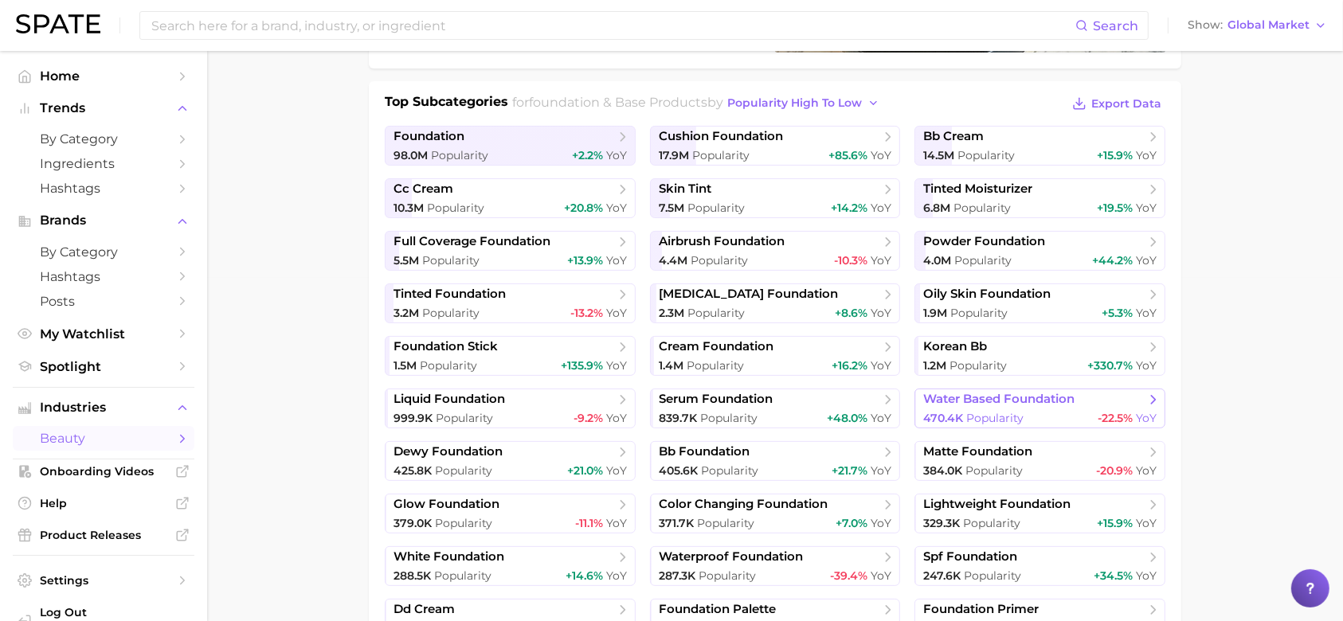
scroll to position [344, 0]
click at [787, 407] on link "serum foundation 839.7k Popularity +48.0% YoY" at bounding box center [775, 408] width 251 height 40
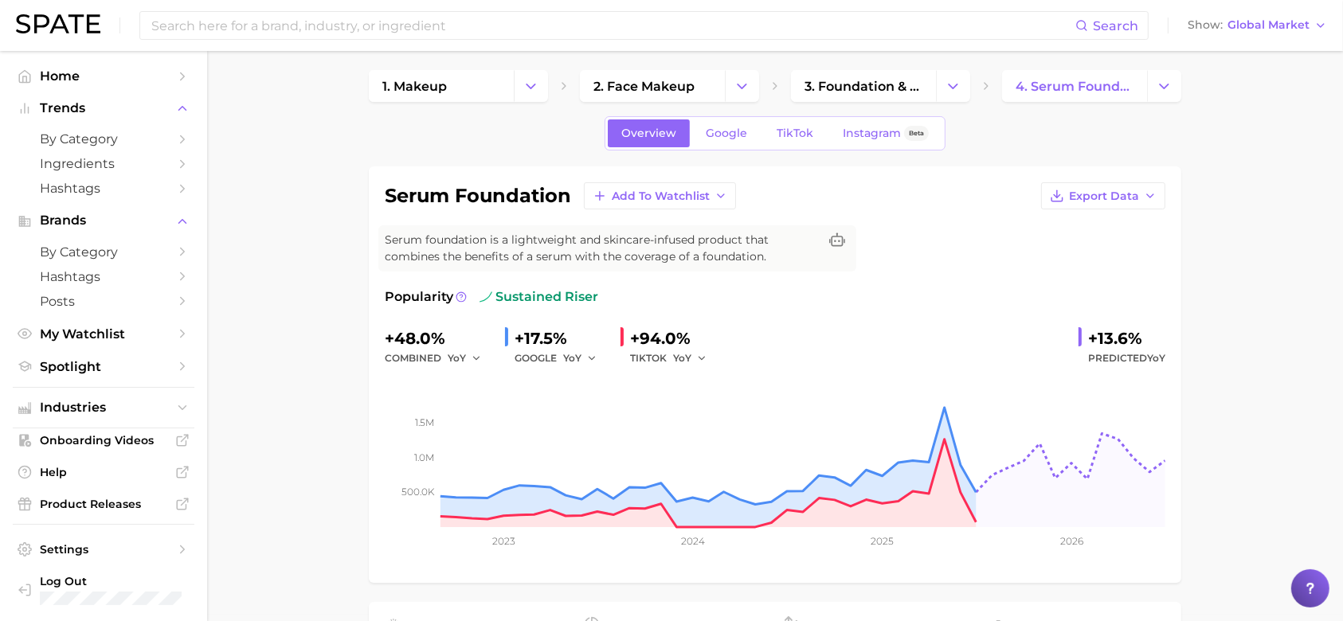
scroll to position [13, 0]
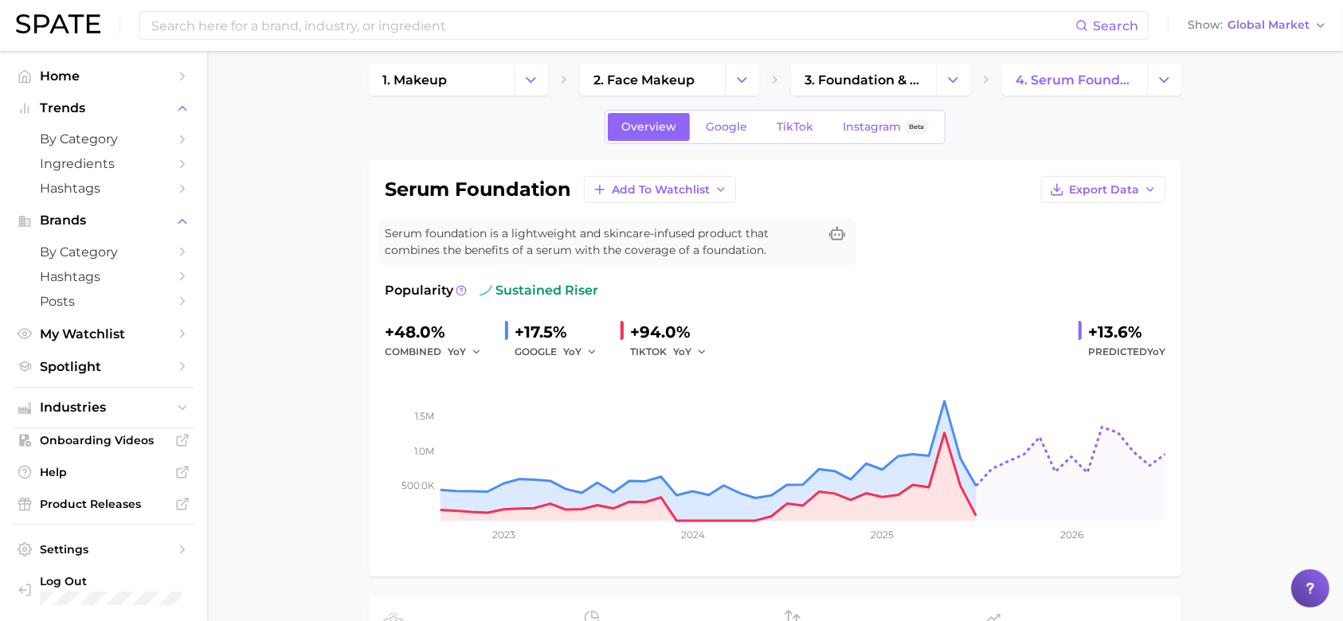
click at [1293, 38] on div "Search Show Global Market" at bounding box center [671, 25] width 1311 height 51
click at [1279, 21] on span "Global Market" at bounding box center [1268, 25] width 82 height 9
click at [1237, 48] on span "[GEOGRAPHIC_DATA]" at bounding box center [1252, 52] width 123 height 14
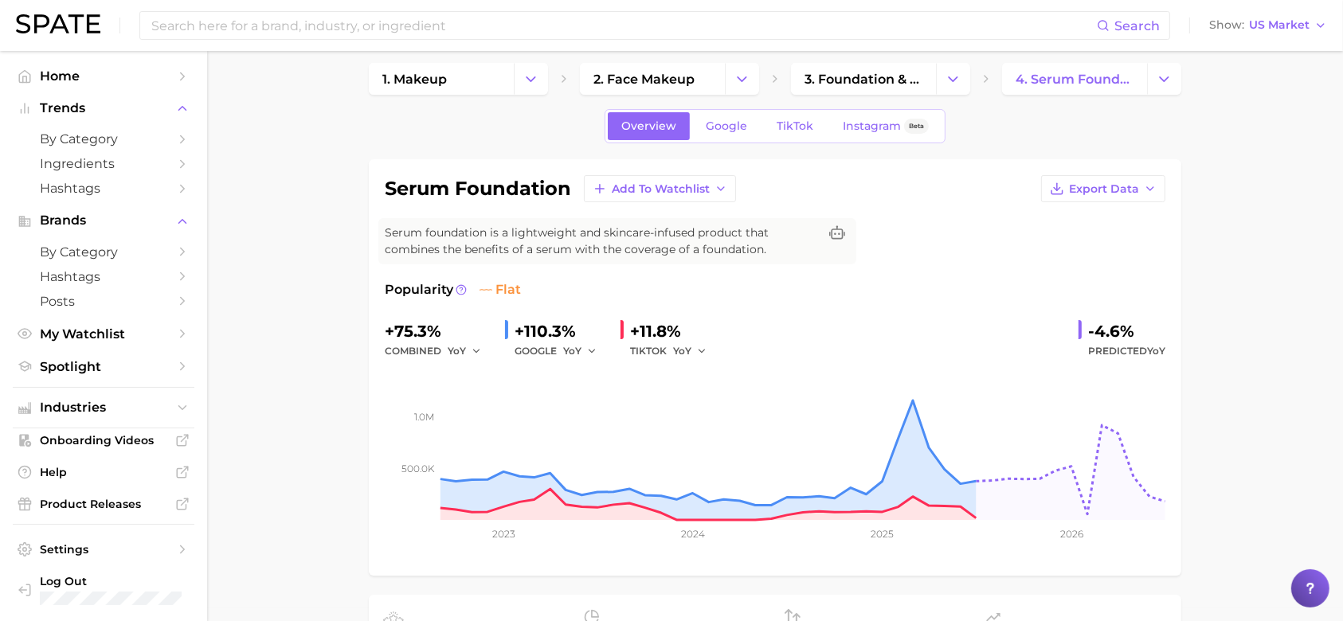
scroll to position [16, 0]
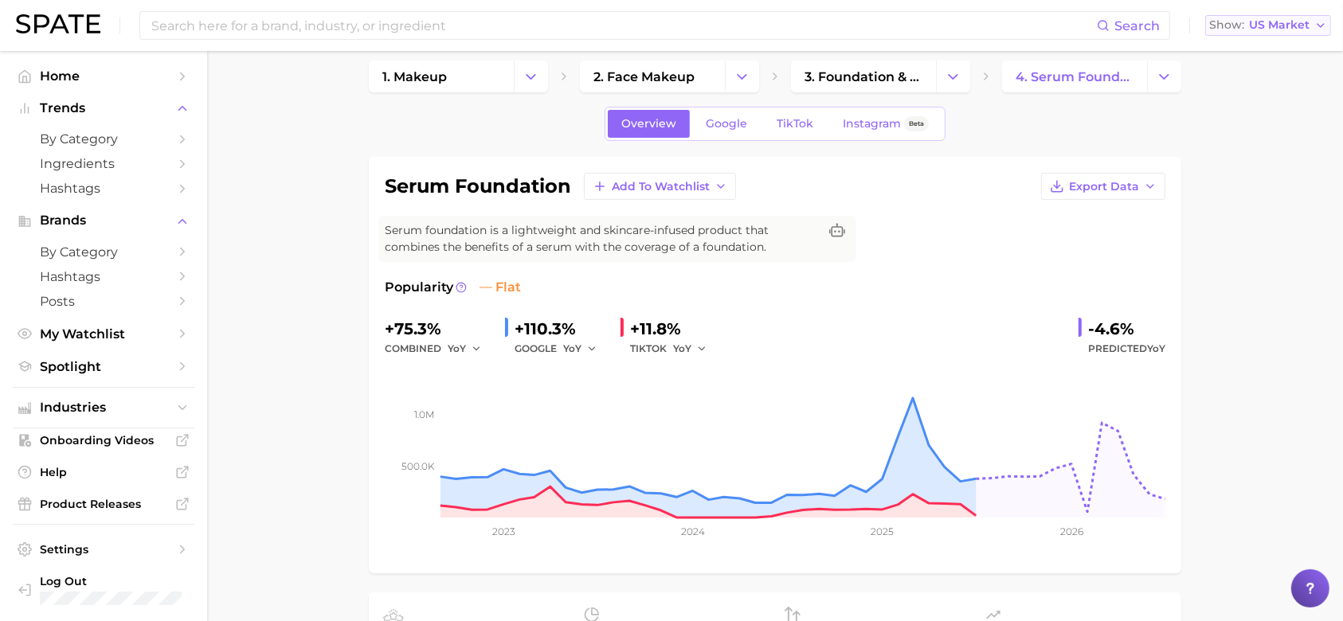
click at [1279, 29] on span "US Market" at bounding box center [1279, 25] width 61 height 9
click at [1245, 194] on span "Global" at bounding box center [1231, 195] width 37 height 14
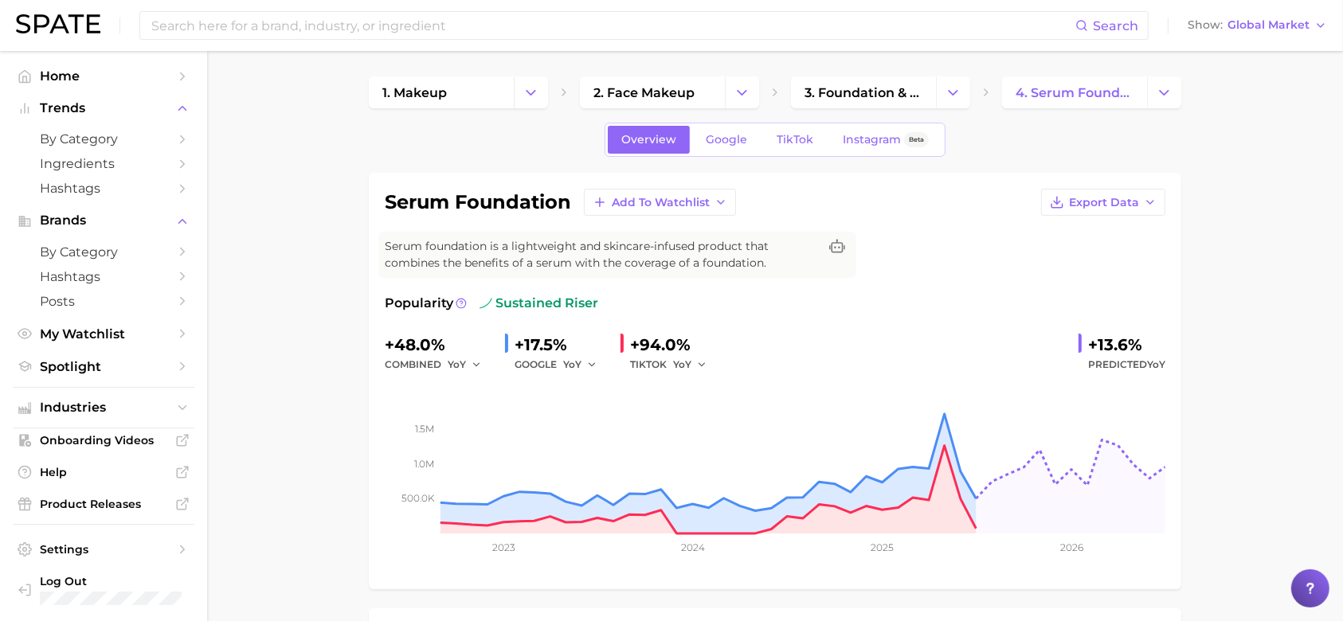
scroll to position [2, 0]
click at [745, 95] on icon "Change Category" at bounding box center [741, 91] width 17 height 17
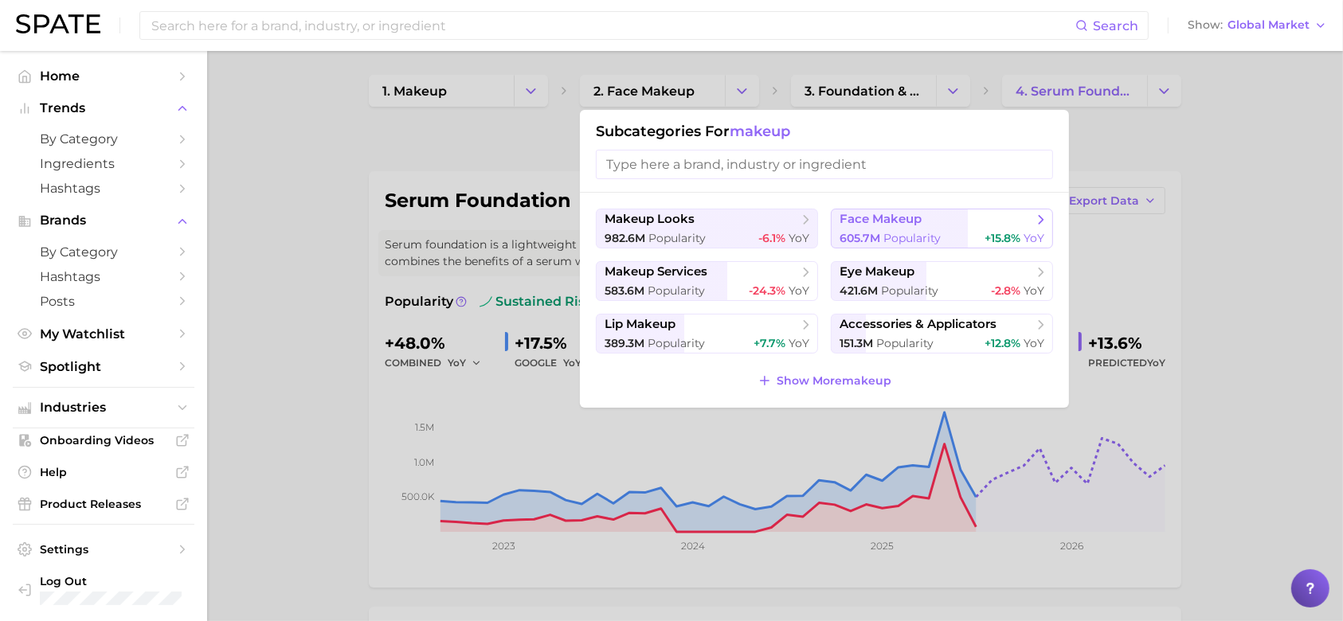
click at [911, 225] on span "face makeup" at bounding box center [880, 219] width 82 height 15
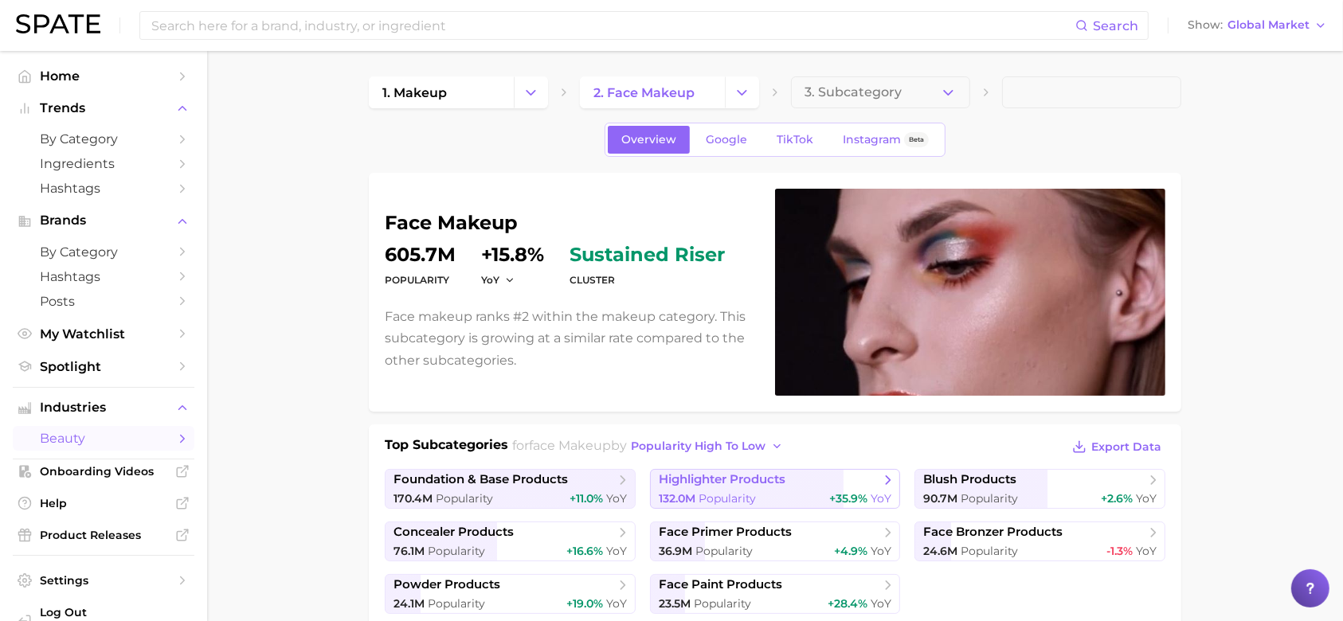
scroll to position [73, 0]
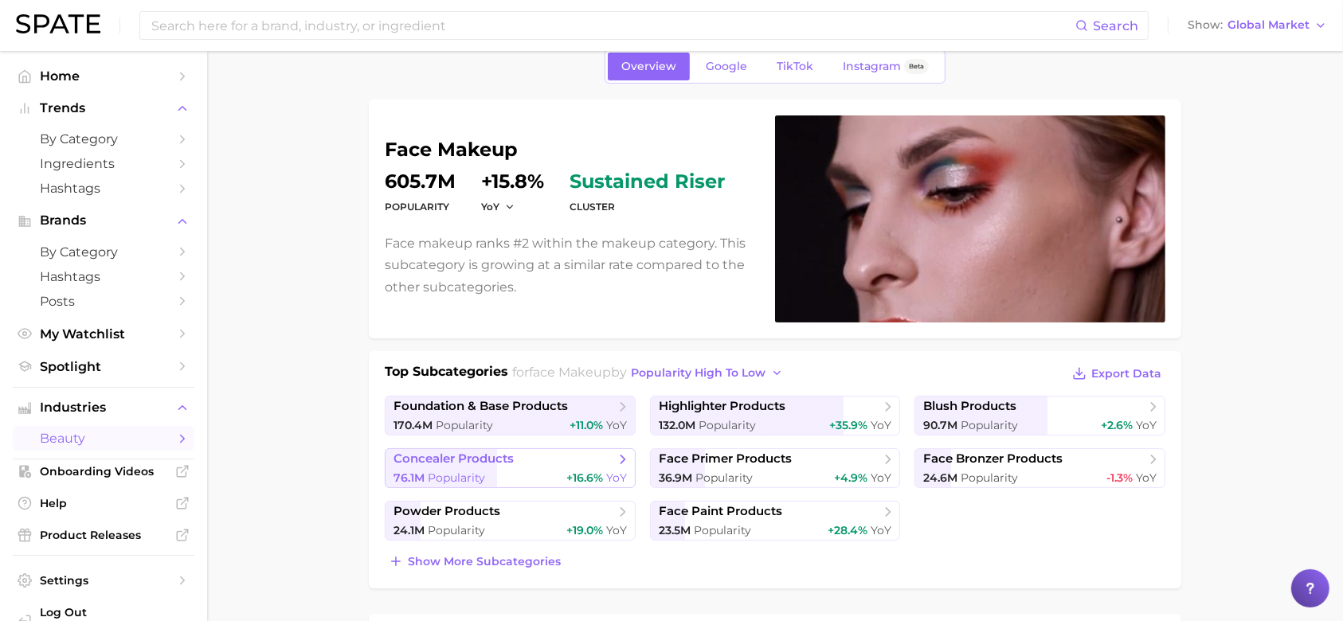
click at [581, 452] on span "concealer products" at bounding box center [503, 460] width 221 height 16
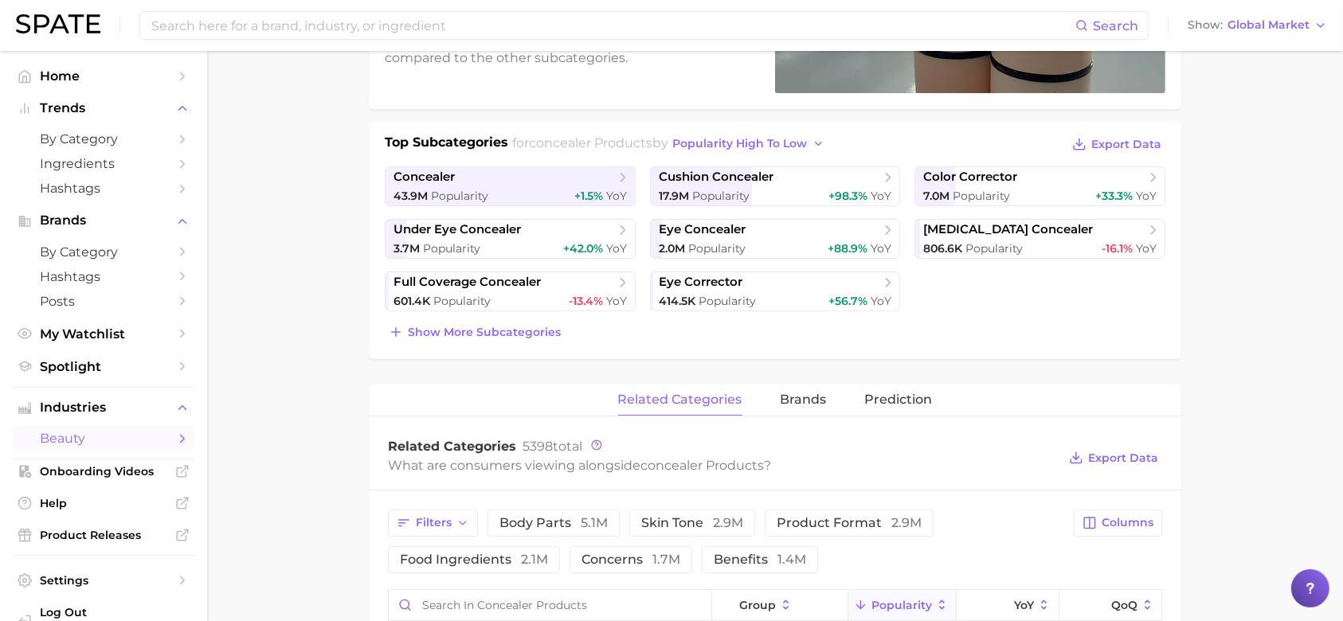
scroll to position [305, 0]
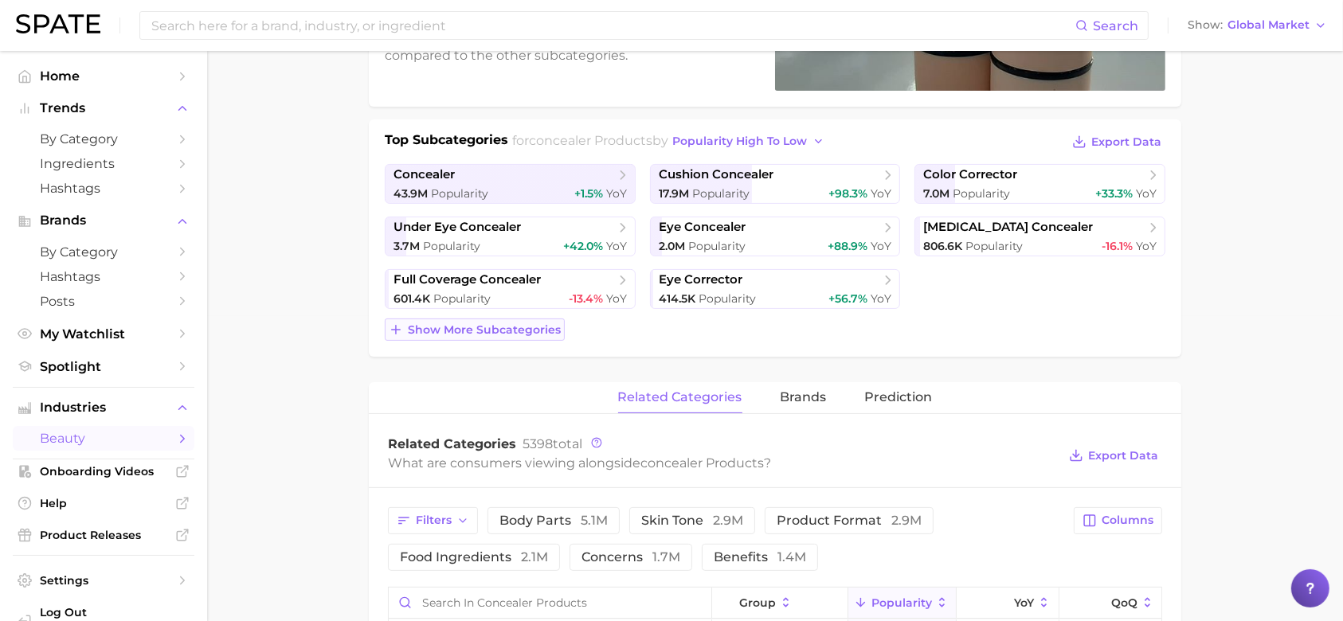
click at [536, 322] on button "Show more subcategories" at bounding box center [475, 330] width 180 height 22
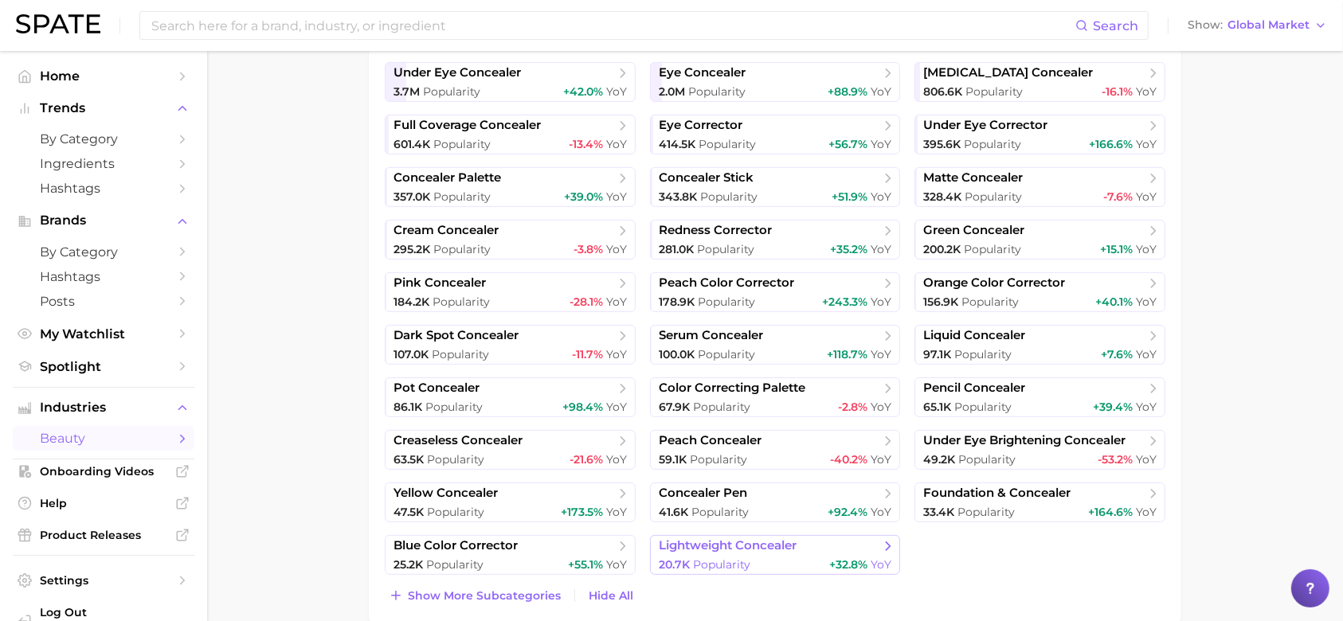
scroll to position [479, 0]
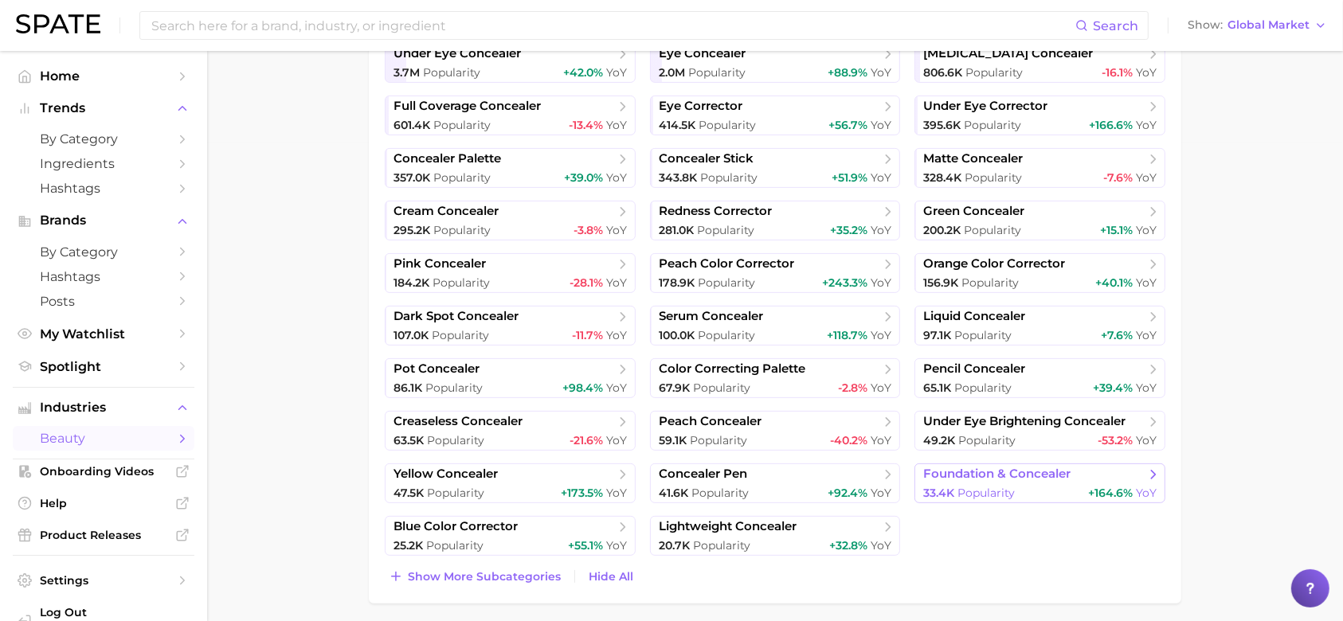
click at [994, 486] on span "Popularity" at bounding box center [985, 493] width 57 height 14
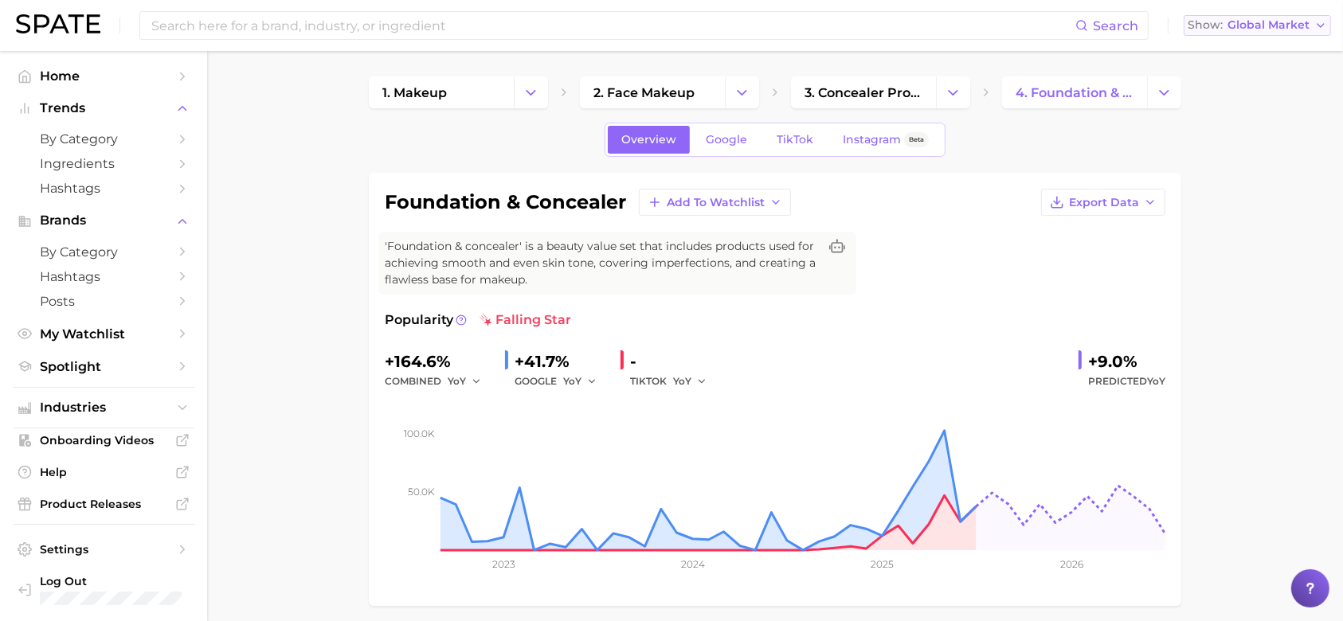
click at [1283, 21] on span "Global Market" at bounding box center [1268, 25] width 82 height 9
click at [1248, 43] on button "[GEOGRAPHIC_DATA]" at bounding box center [1256, 51] width 147 height 29
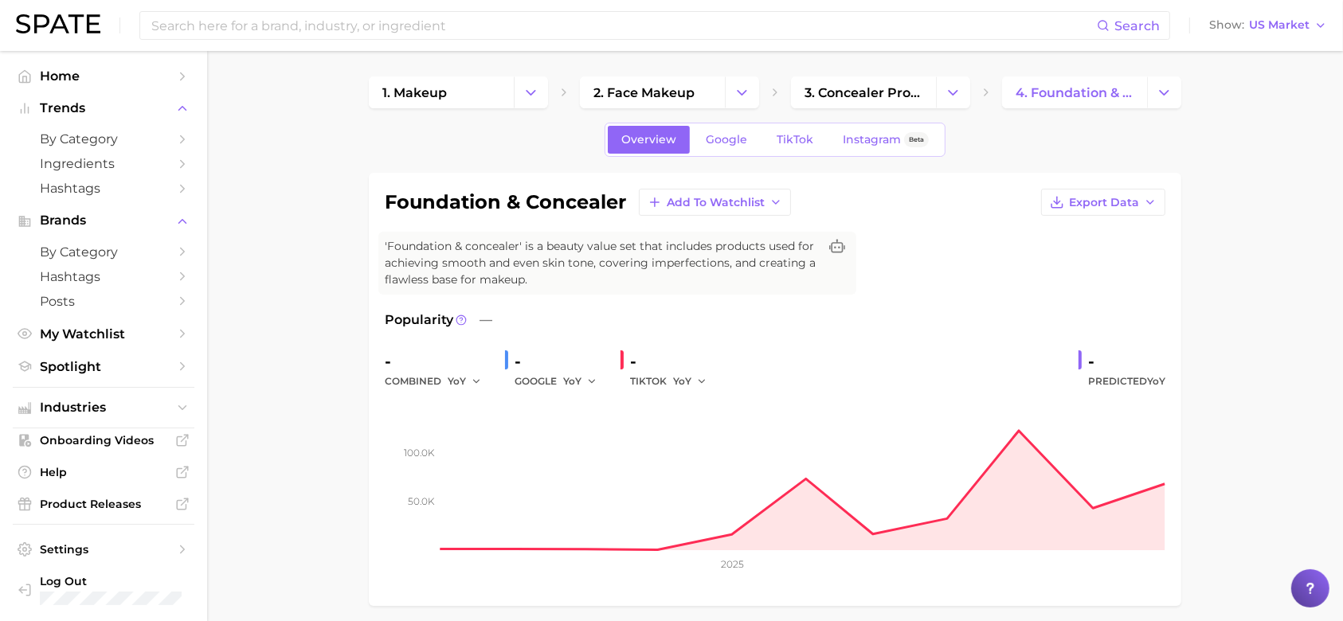
click at [1274, 36] on div "Search Show US Market" at bounding box center [671, 25] width 1311 height 51
click at [1277, 29] on span "US Market" at bounding box center [1279, 25] width 61 height 9
click at [1260, 200] on button "Global" at bounding box center [1274, 195] width 139 height 29
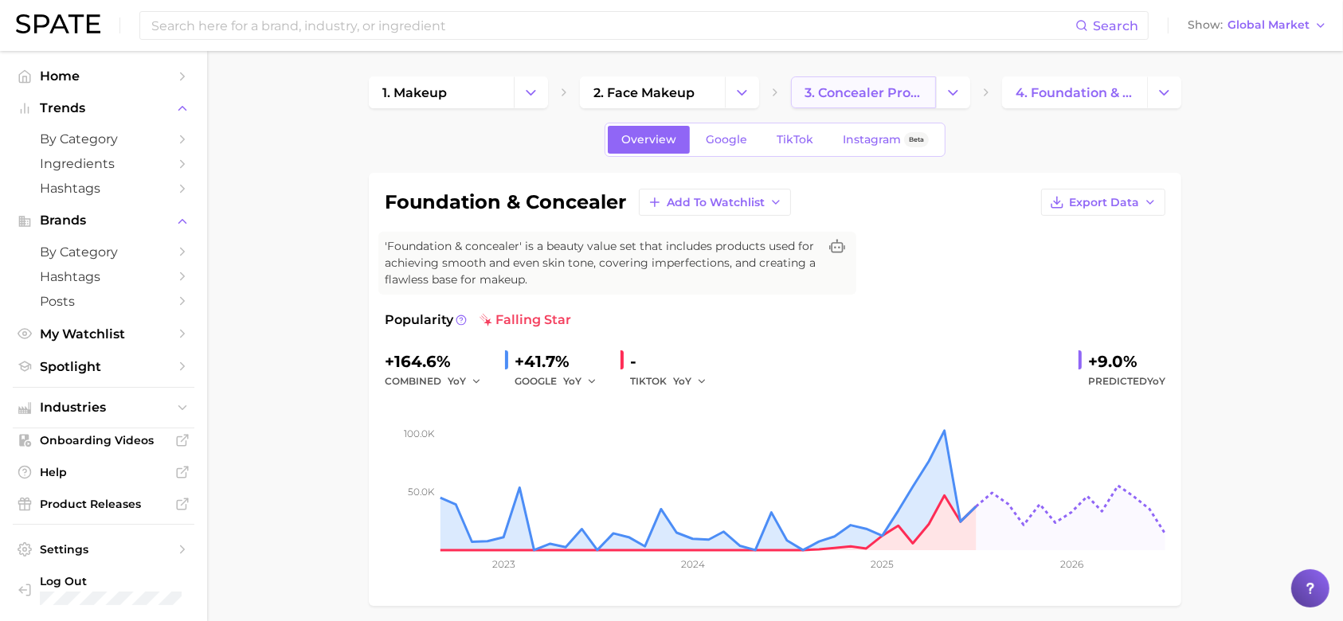
click at [857, 104] on link "3. concealer products" at bounding box center [863, 92] width 145 height 32
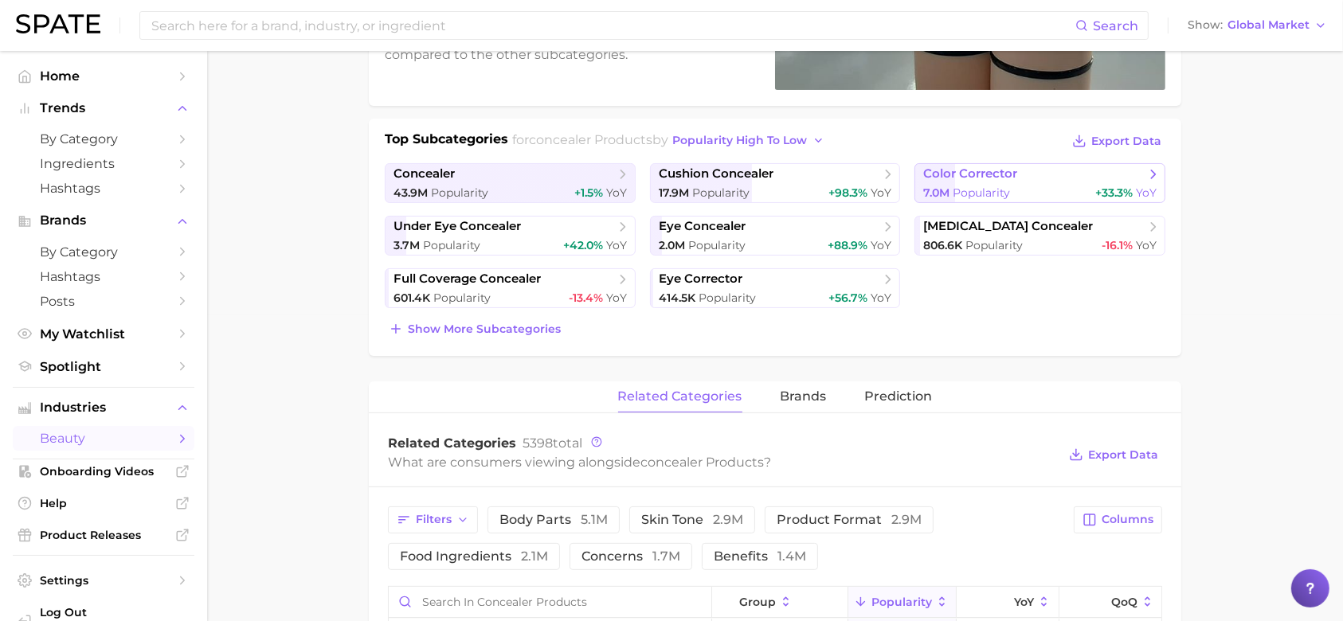
scroll to position [301, 0]
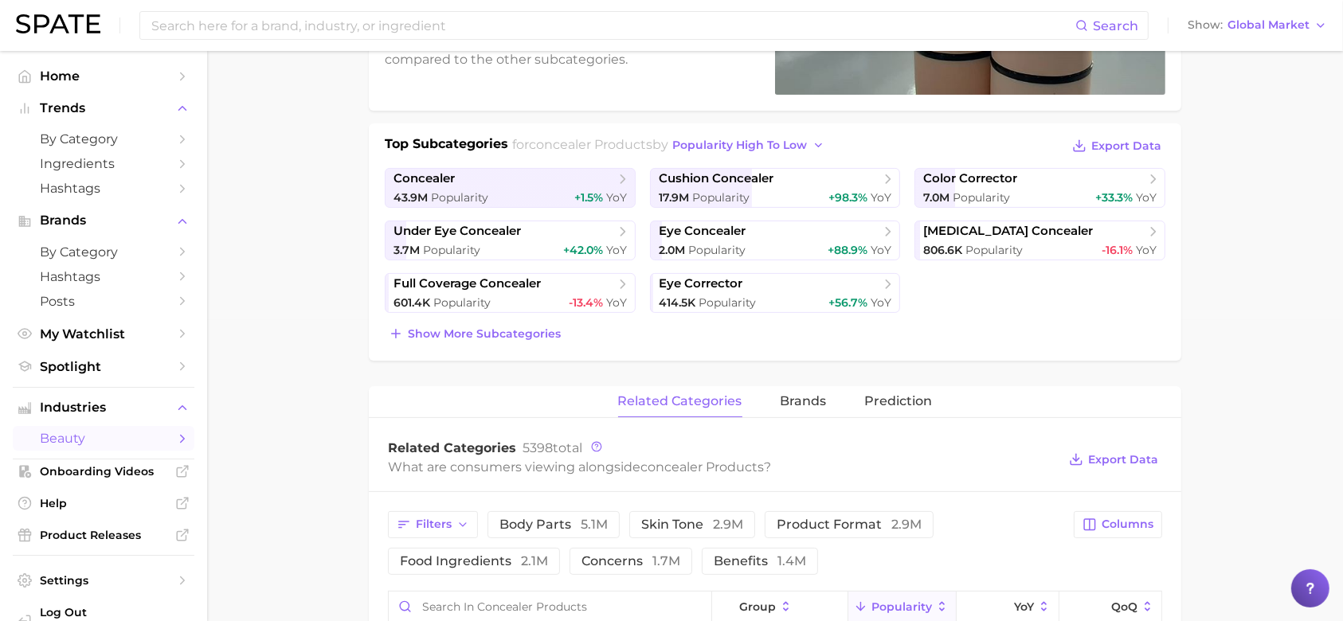
click at [548, 347] on div "Top Subcategories for concealer products by popularity high to low Export Data …" at bounding box center [775, 241] width 812 height 237
click at [536, 338] on span "Show more subcategories" at bounding box center [484, 334] width 153 height 14
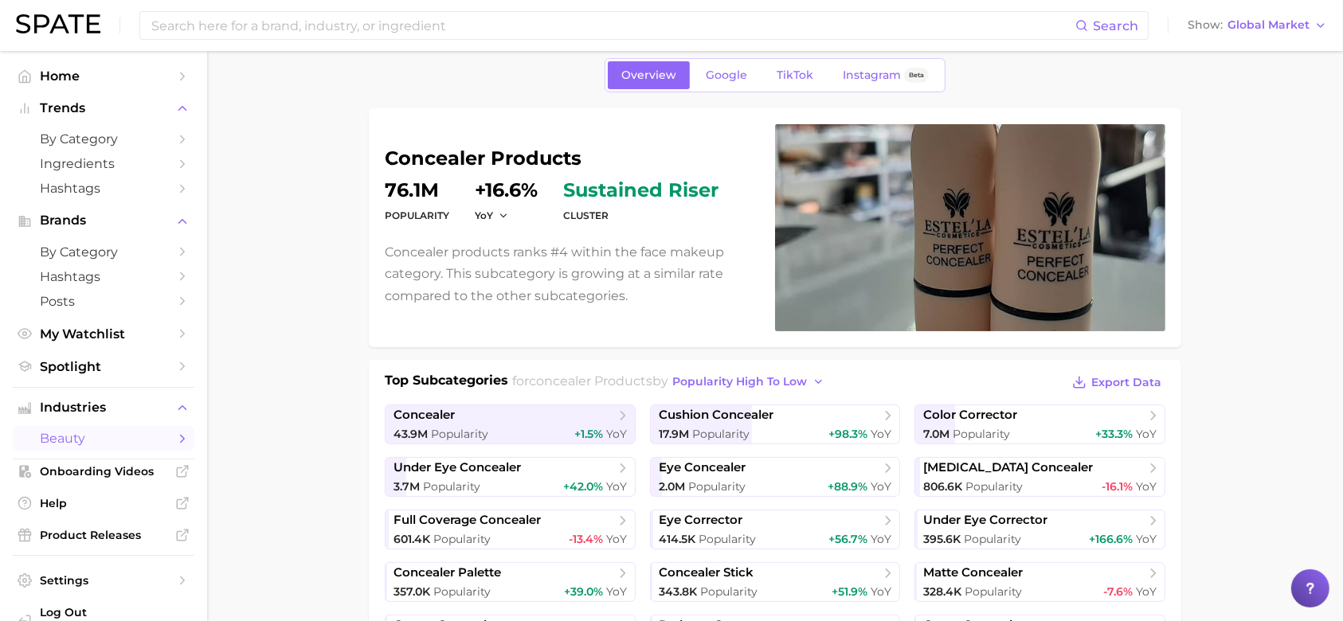
scroll to position [14, 0]
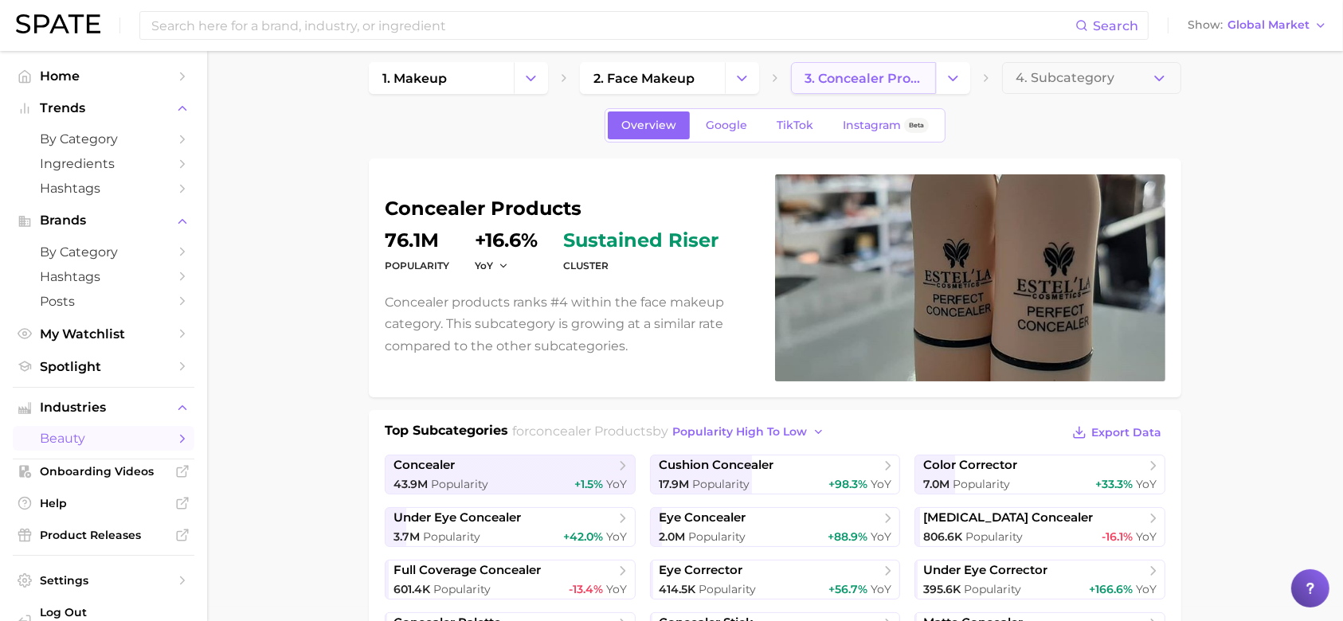
click at [856, 80] on span "3. concealer products" at bounding box center [863, 78] width 118 height 15
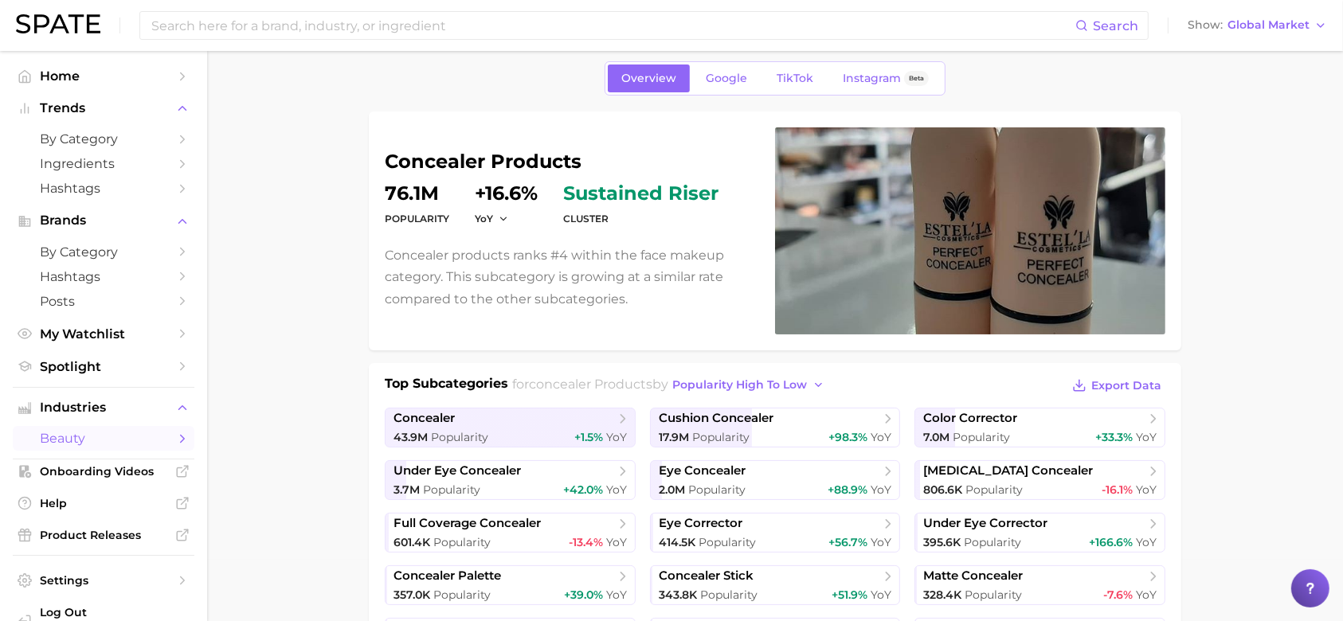
scroll to position [0, 0]
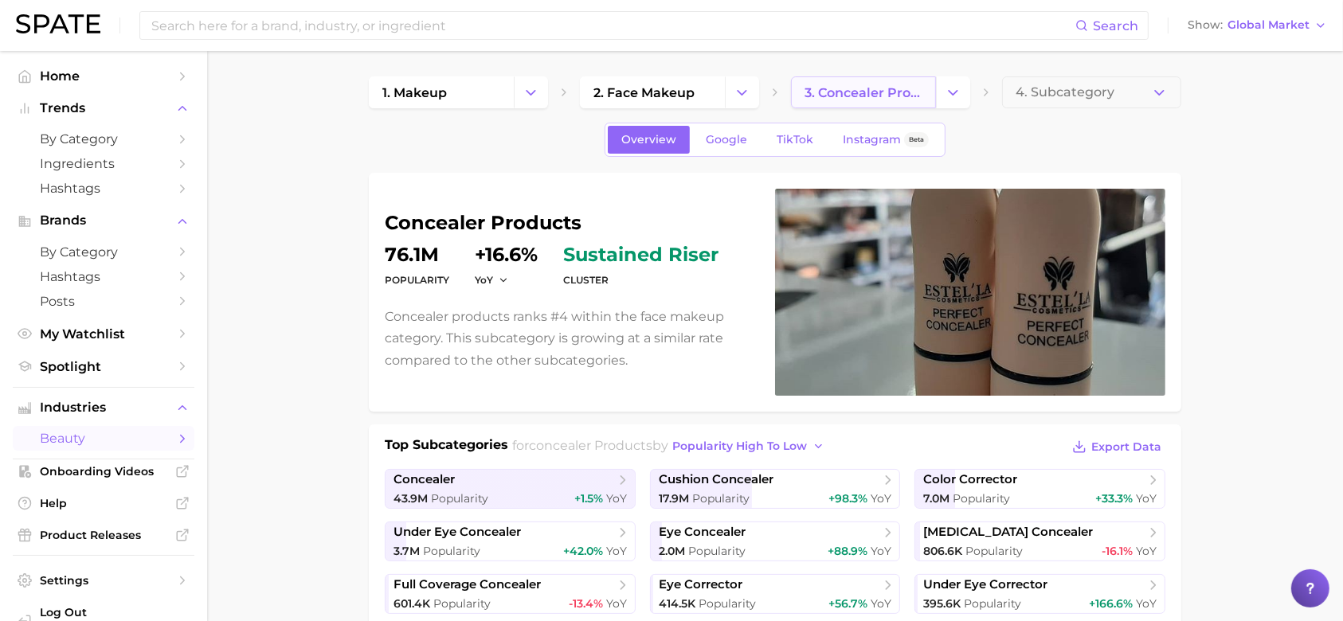
click at [862, 104] on link "3. concealer products" at bounding box center [863, 92] width 145 height 32
click at [861, 89] on span "3. concealer products" at bounding box center [863, 92] width 118 height 15
click at [948, 94] on icon "Change Category" at bounding box center [952, 92] width 17 height 17
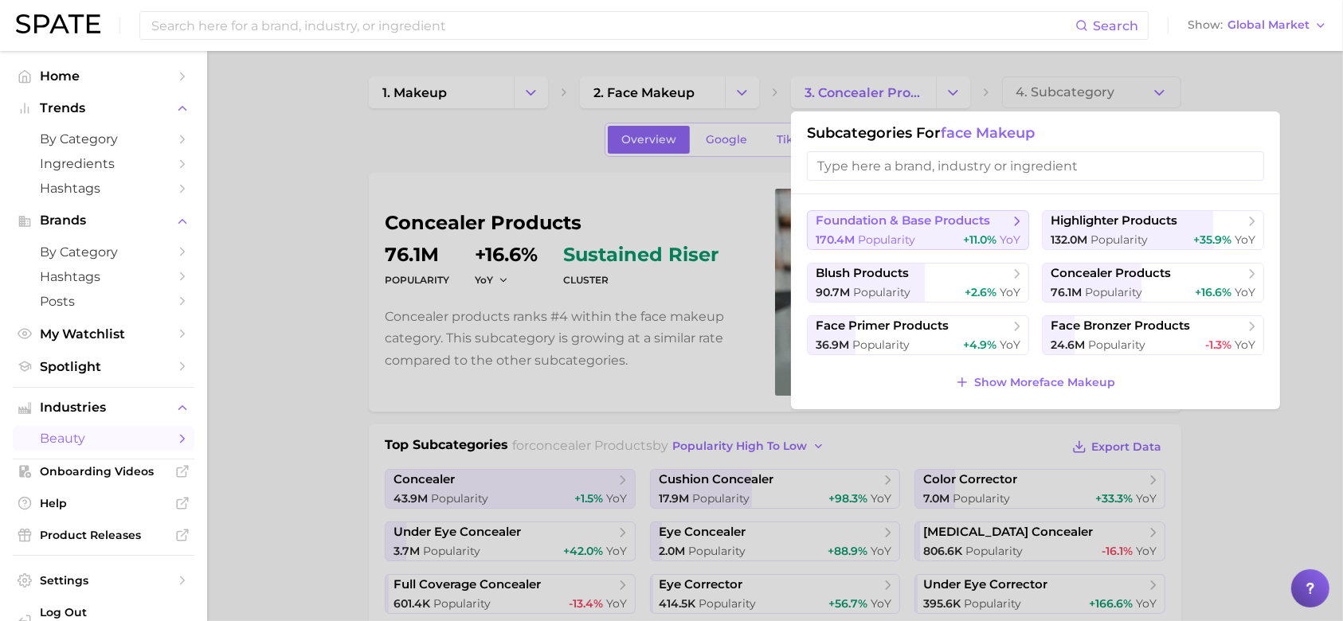
click at [968, 221] on span "foundation & base products" at bounding box center [902, 220] width 174 height 15
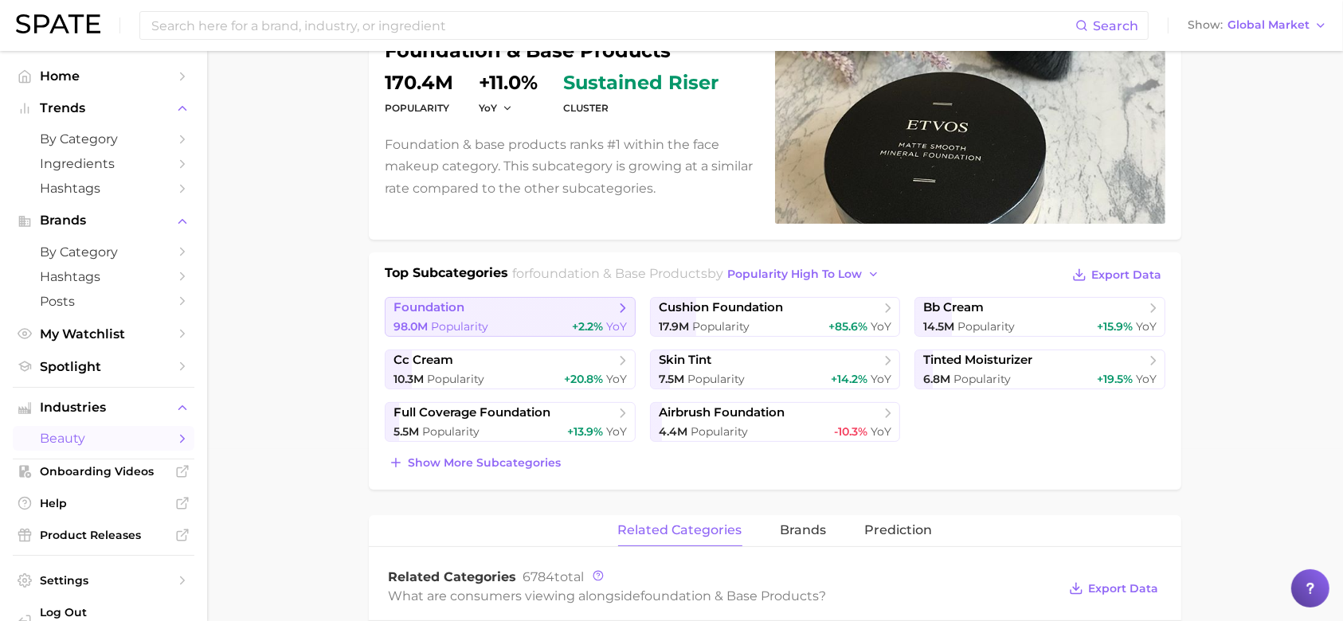
scroll to position [120, 0]
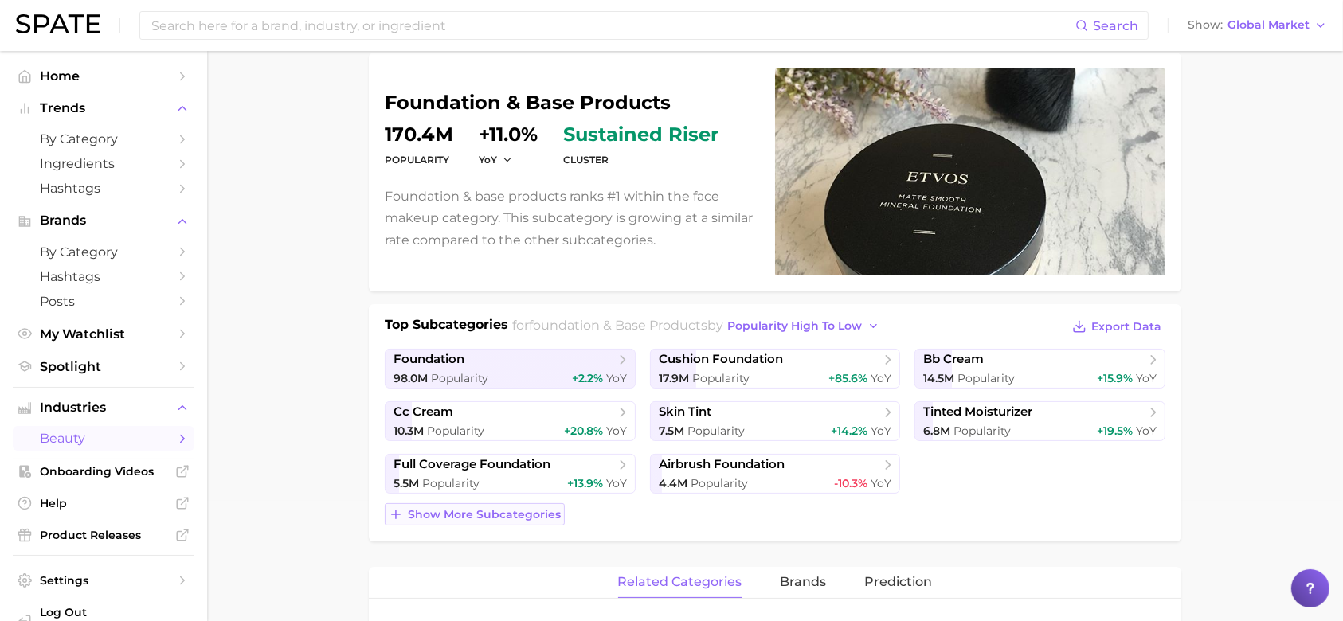
click at [548, 514] on span "Show more subcategories" at bounding box center [484, 515] width 153 height 14
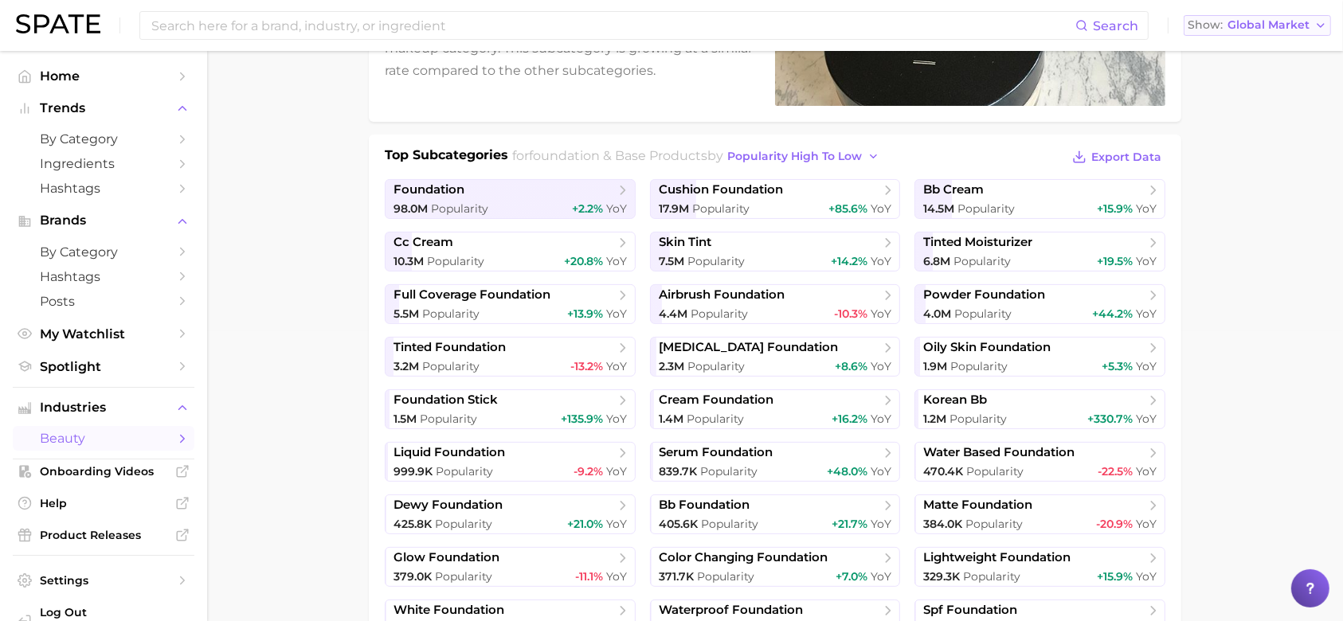
scroll to position [175, 0]
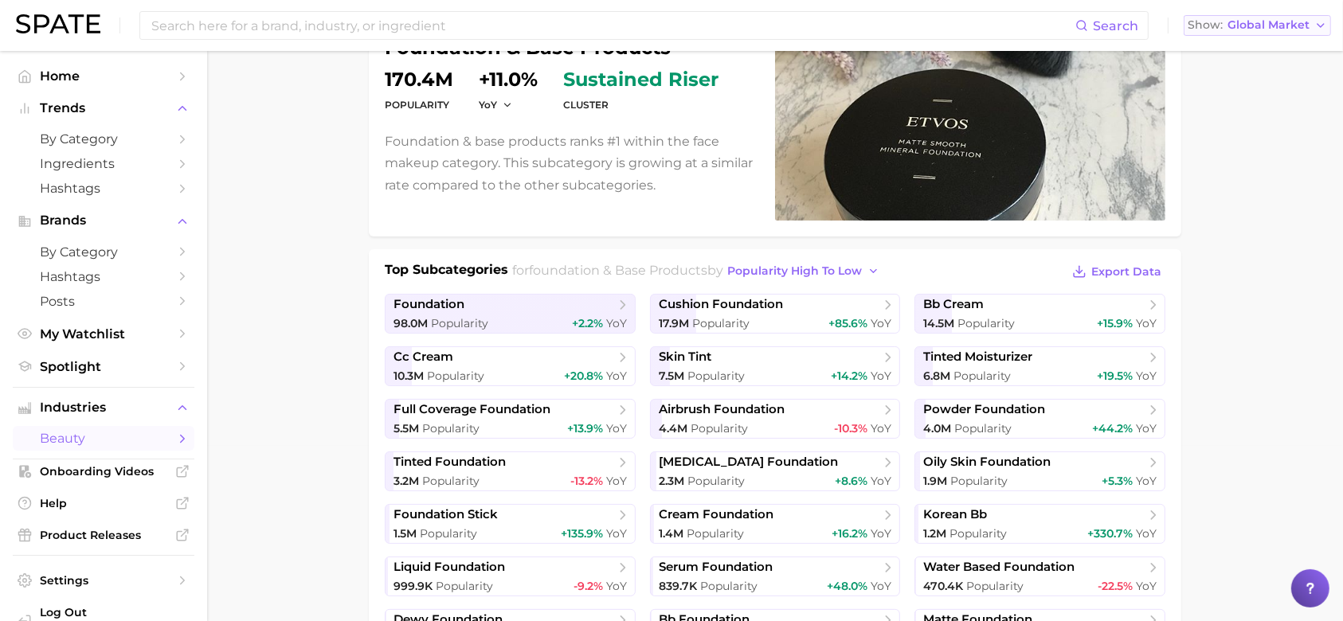
click at [1241, 22] on span "Global Market" at bounding box center [1268, 25] width 82 height 9
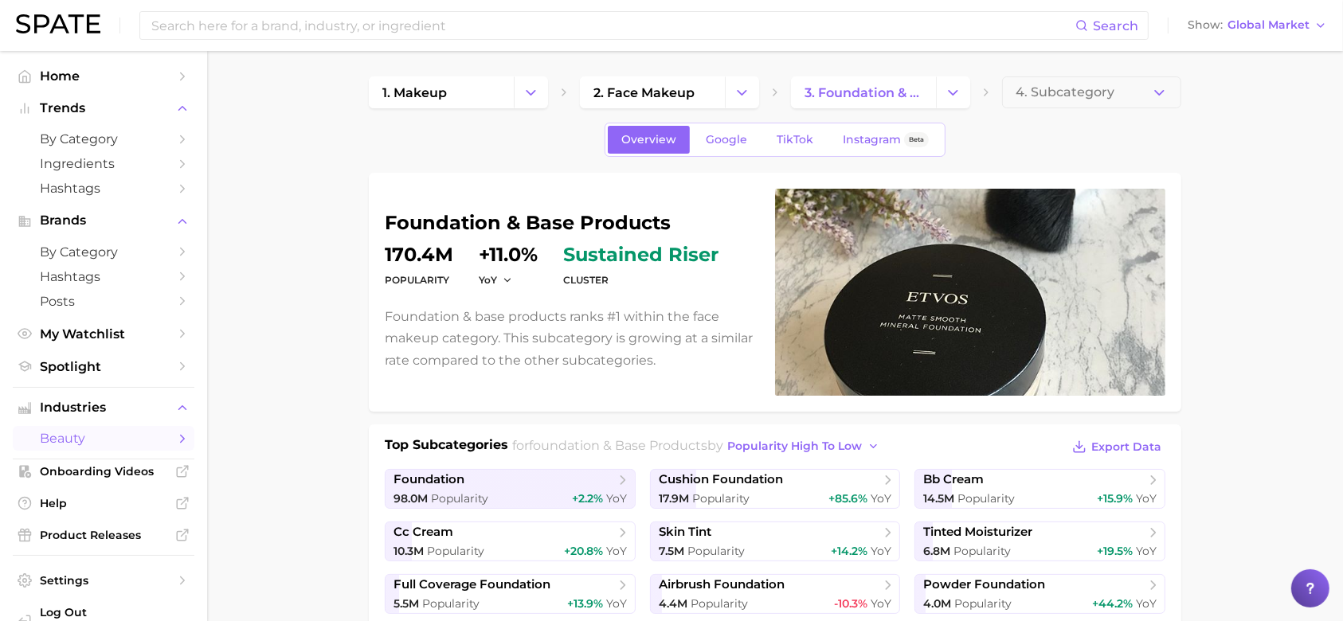
scroll to position [67, 0]
